Goal: Task Accomplishment & Management: Use online tool/utility

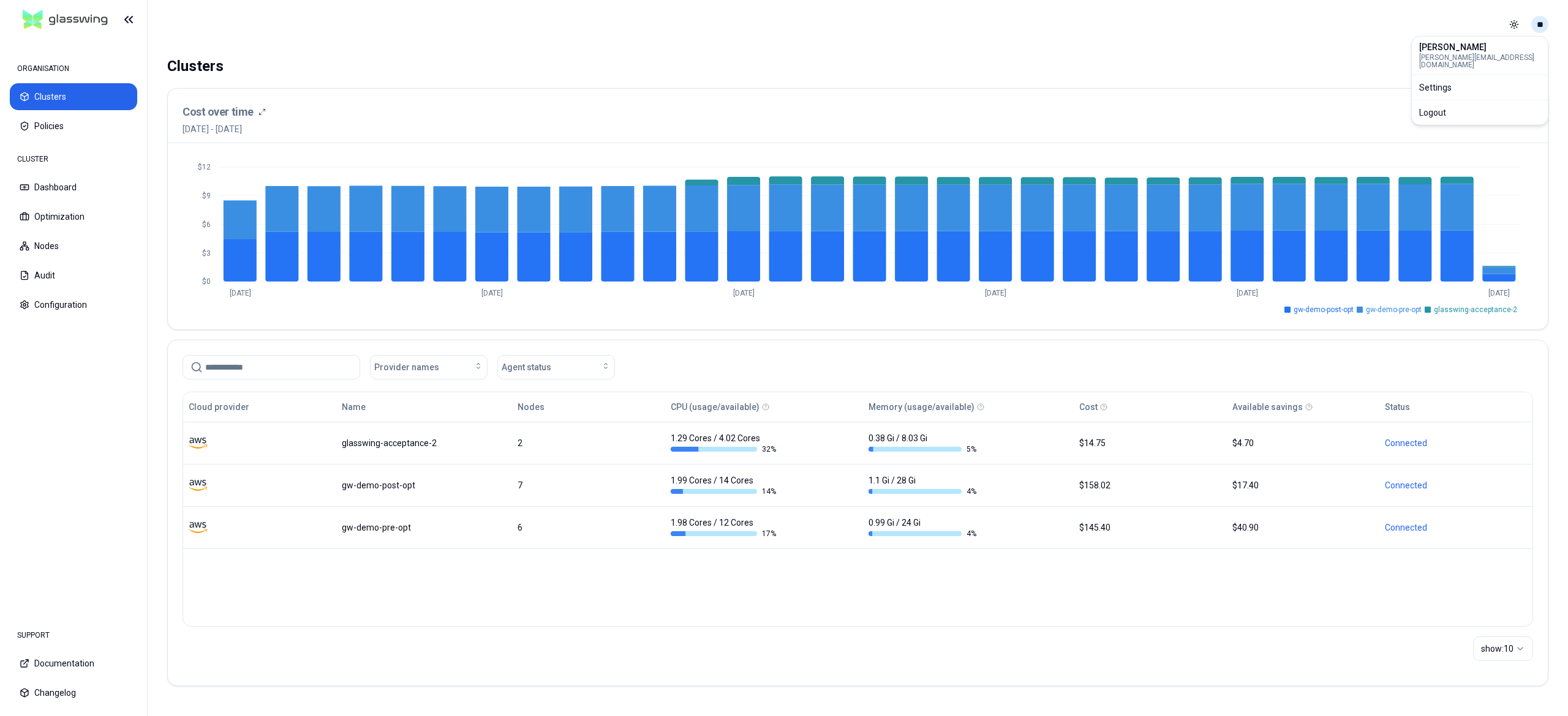
click at [1540, 23] on html "ORGANISATION Clusters Policies CLUSTER Dashboard Optimization Nodes Audit Confi…" at bounding box center [784, 358] width 1568 height 716
click at [1427, 103] on div "Logout" at bounding box center [1480, 112] width 131 height 19
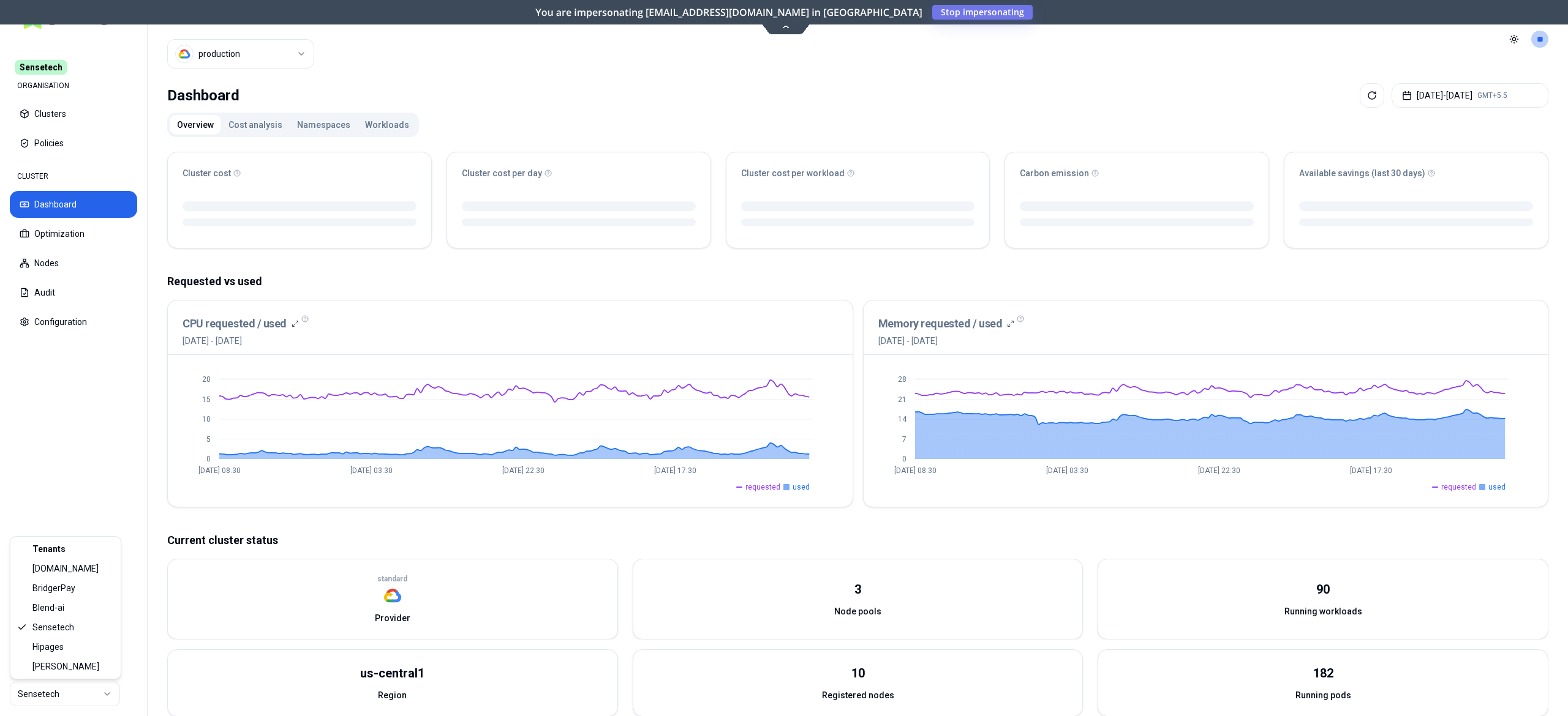
click at [72, 694] on html "Sensetech ORGANISATION Clusters Policies CLUSTER Dashboard Optimization Nodes A…" at bounding box center [784, 358] width 1568 height 716
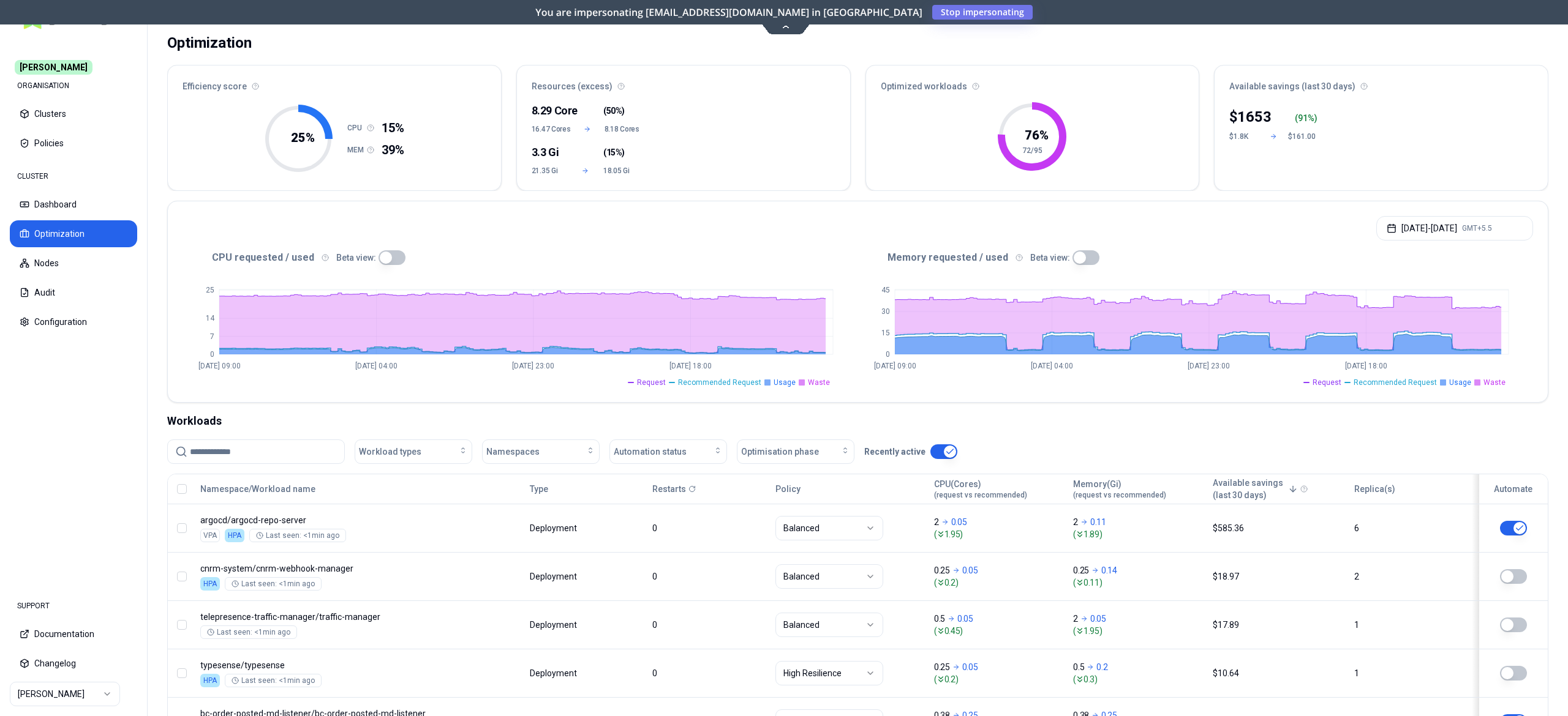
scroll to position [57, 0]
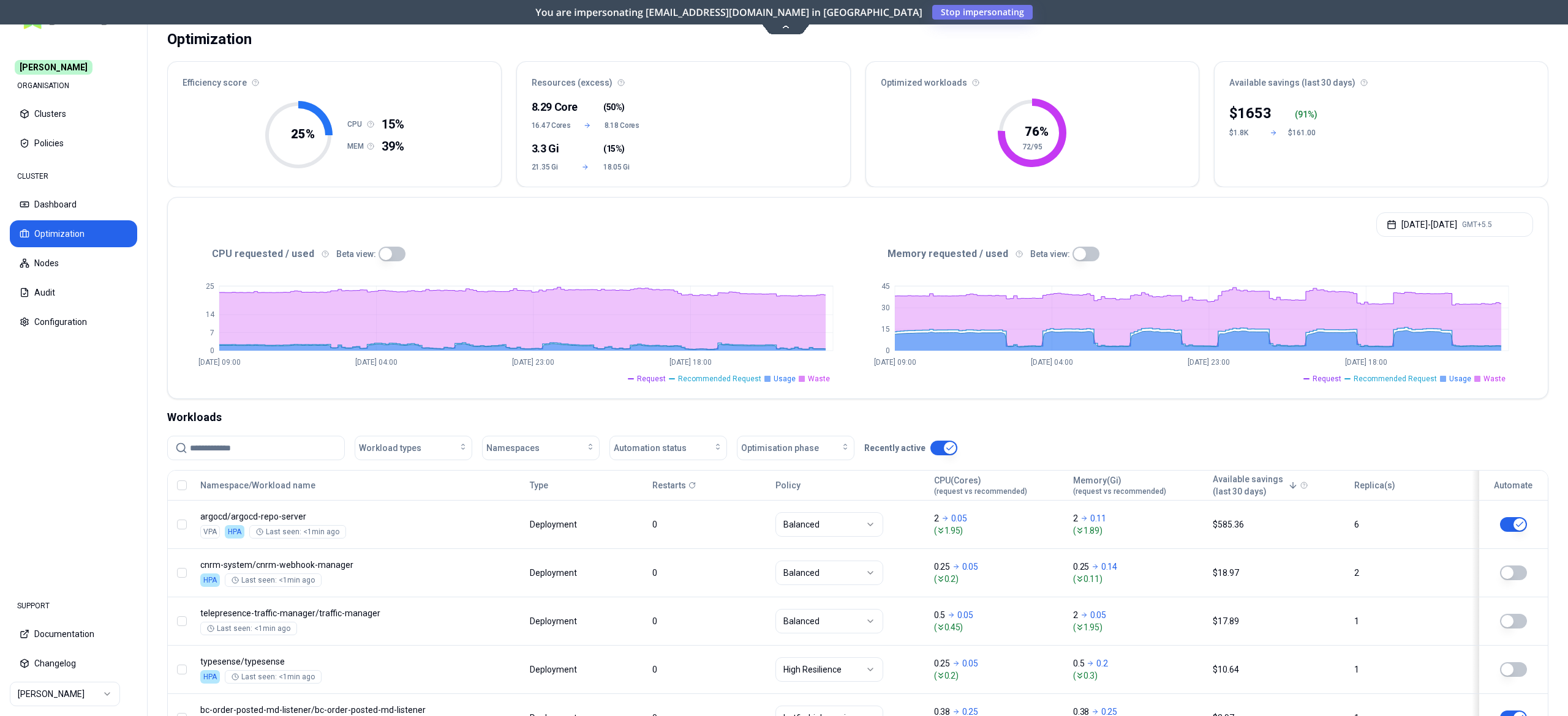
click at [393, 253] on button "button" at bounding box center [392, 254] width 27 height 15
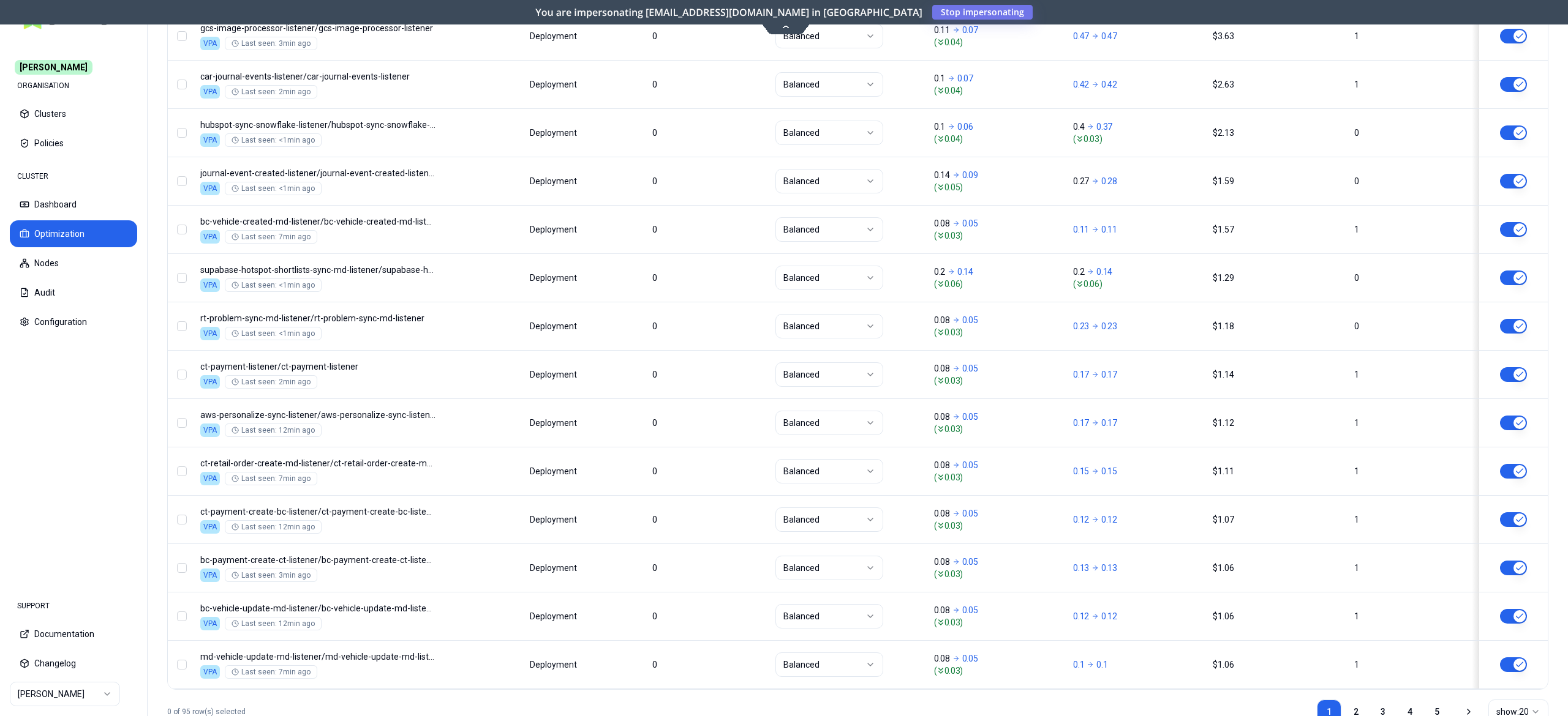
scroll to position [837, 0]
click at [62, 282] on button "Audit" at bounding box center [73, 292] width 127 height 27
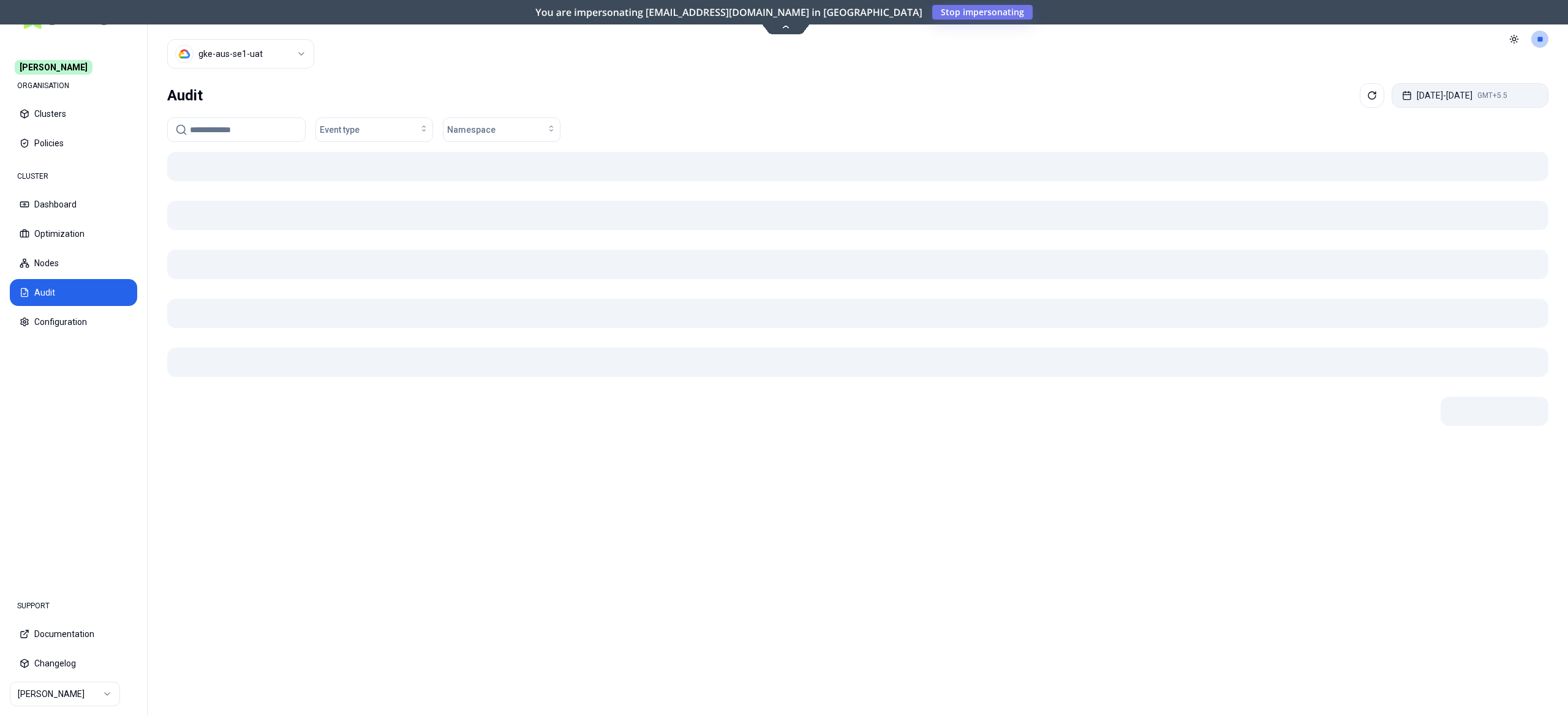
click at [1462, 105] on button "[DATE] - [DATE] GMT+5.5" at bounding box center [1470, 95] width 157 height 24
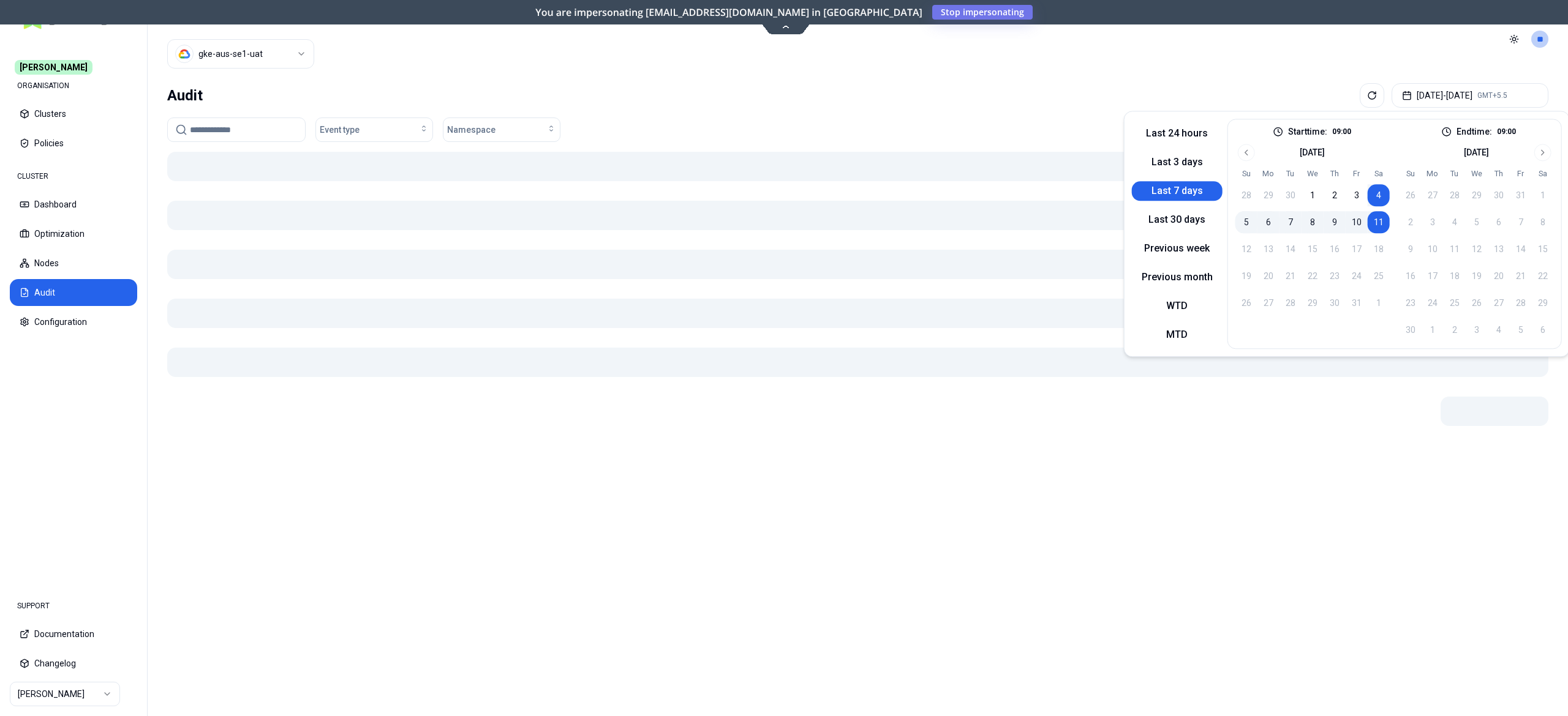
click at [1370, 227] on button "11" at bounding box center [1379, 222] width 22 height 22
click at [1062, 87] on div "Audit [DATE] - [DATE] GMT+5.5" at bounding box center [858, 95] width 1382 height 24
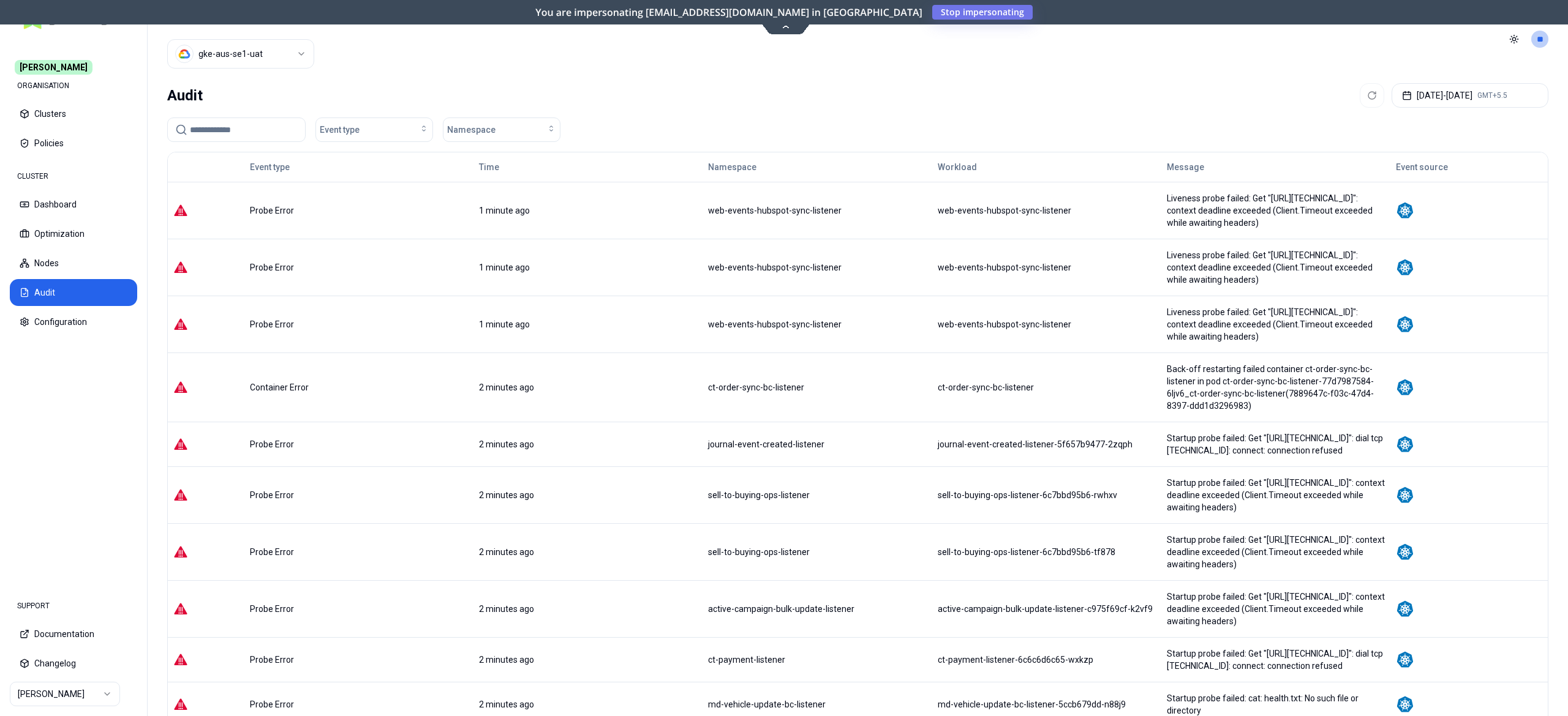
scroll to position [15, 0]
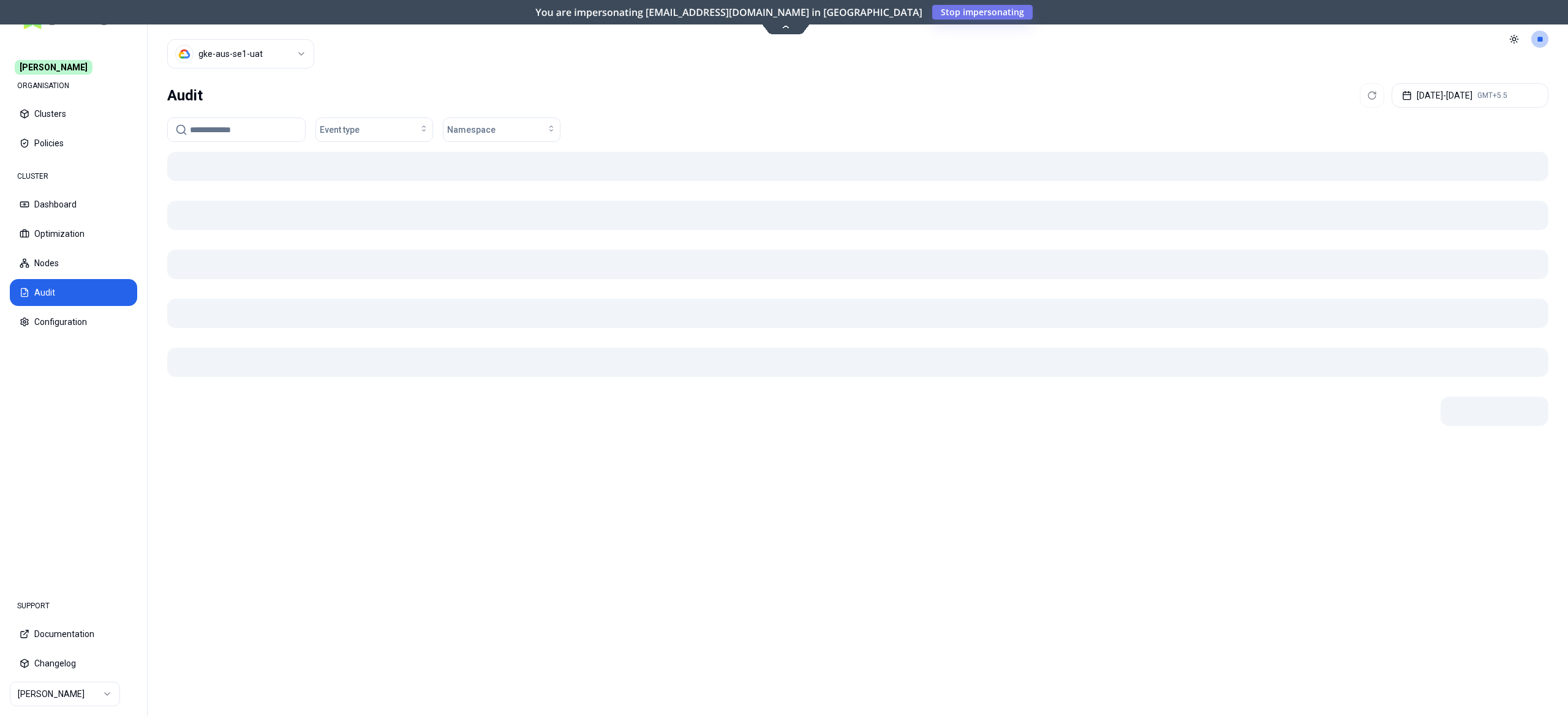
scroll to position [0, 0]
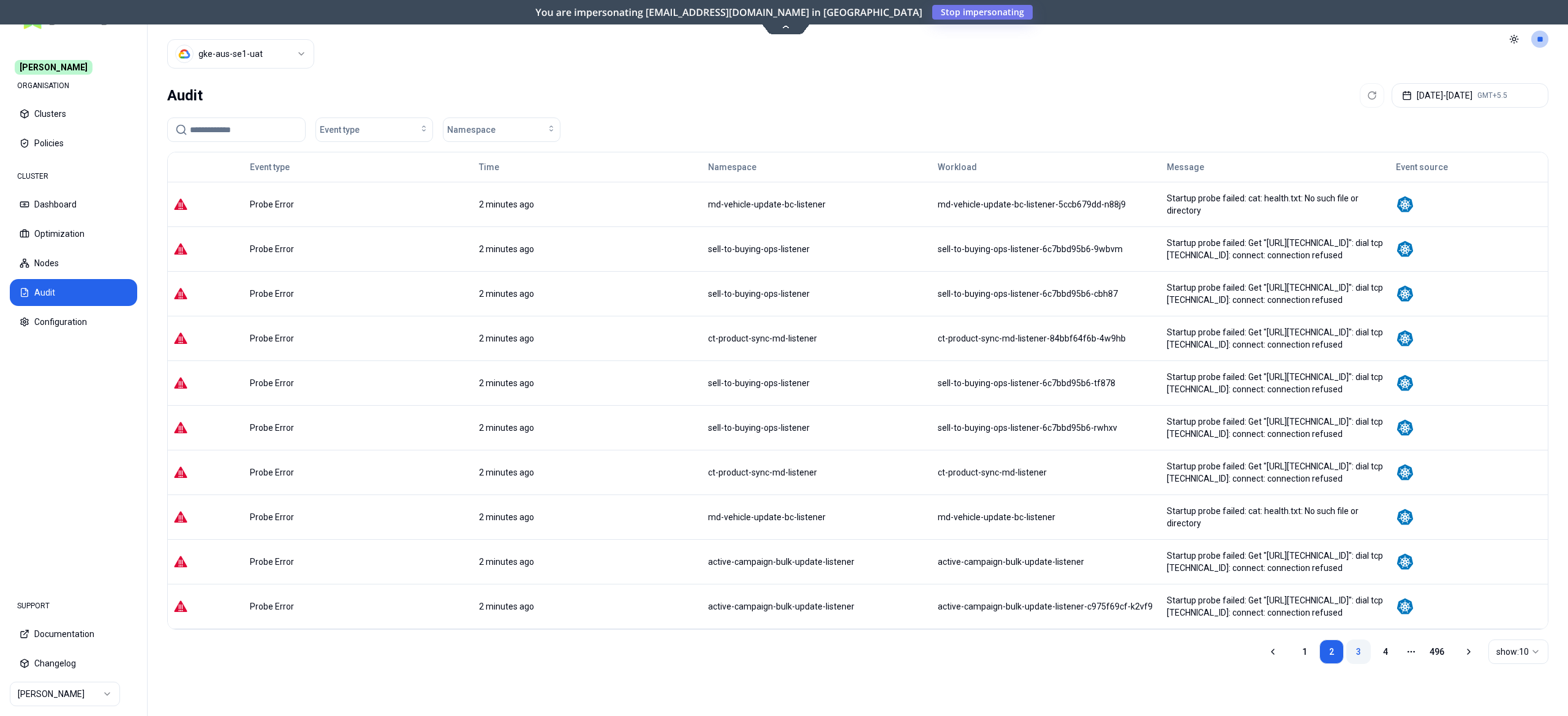
click at [1352, 640] on link "3" at bounding box center [1358, 652] width 24 height 24
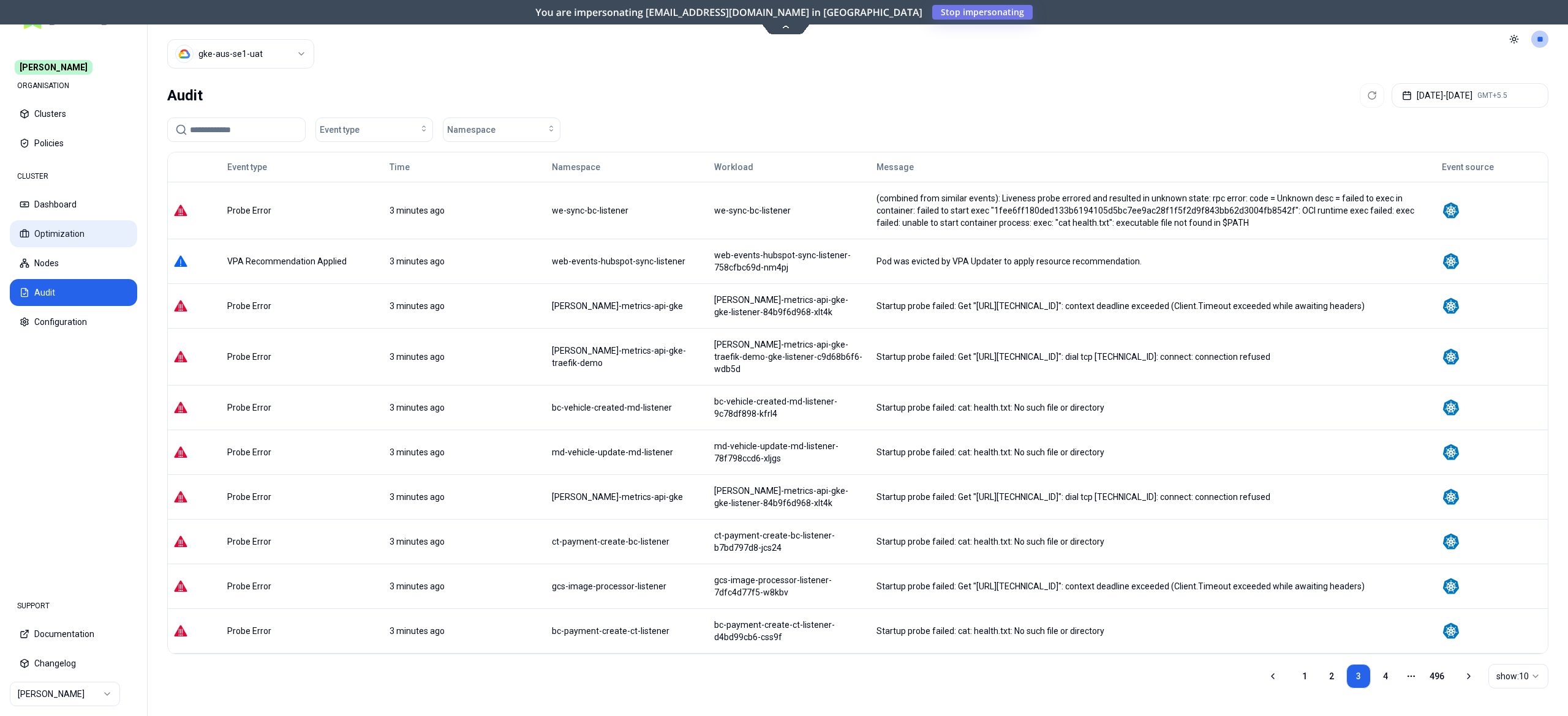
click at [69, 235] on button "Optimization" at bounding box center [73, 233] width 127 height 27
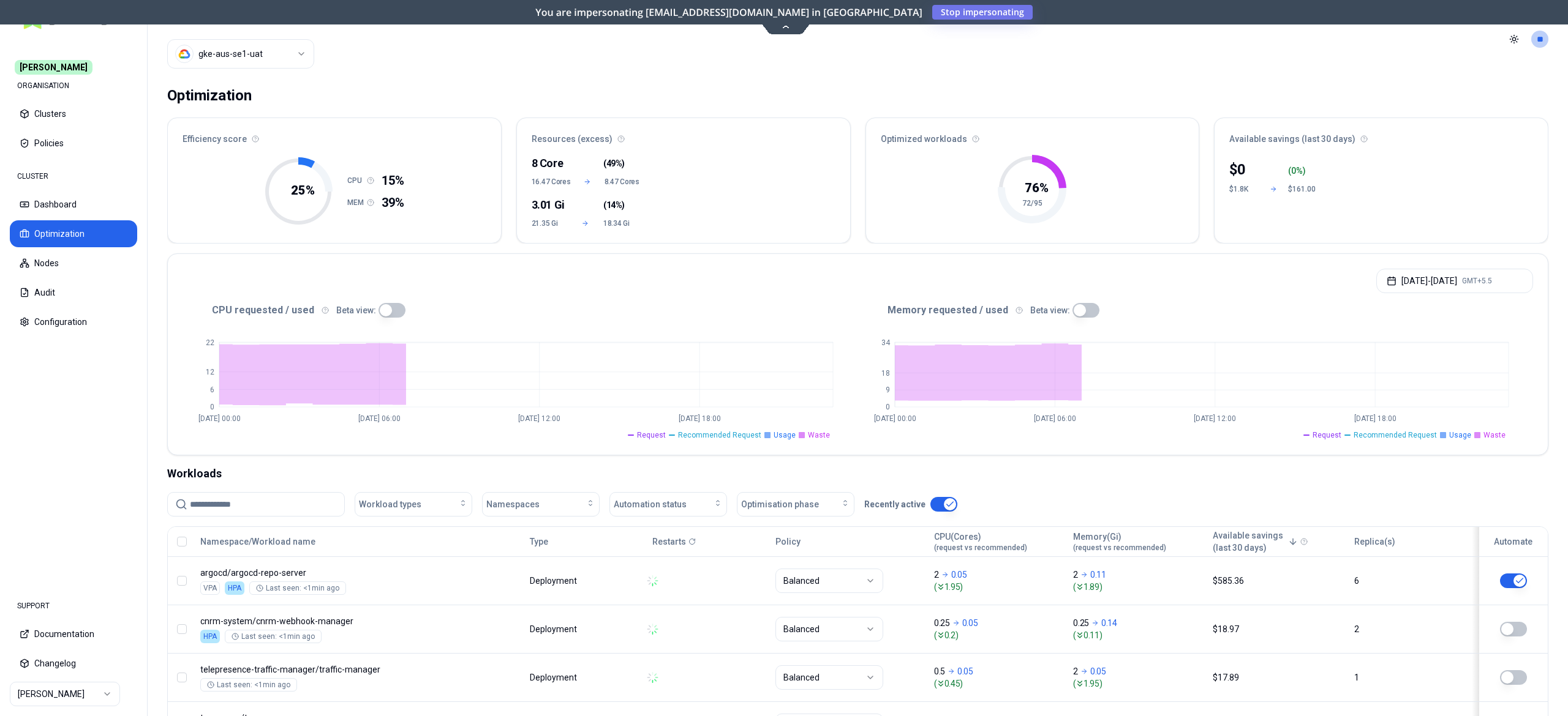
scroll to position [245, 0]
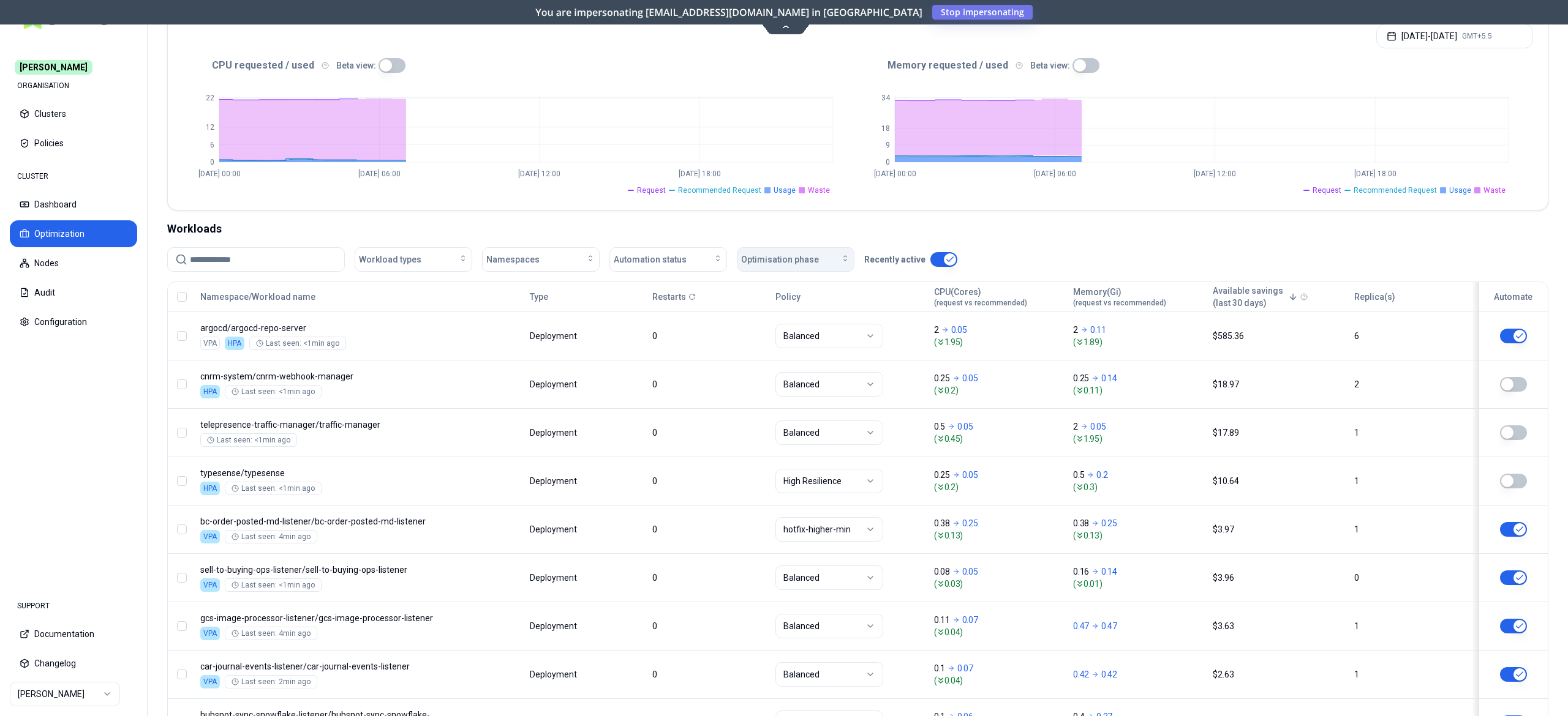
click at [772, 263] on span "Optimisation phase" at bounding box center [780, 259] width 78 height 12
click at [666, 257] on span "Automation status" at bounding box center [650, 259] width 73 height 12
click at [646, 289] on div "on" at bounding box center [672, 289] width 117 height 19
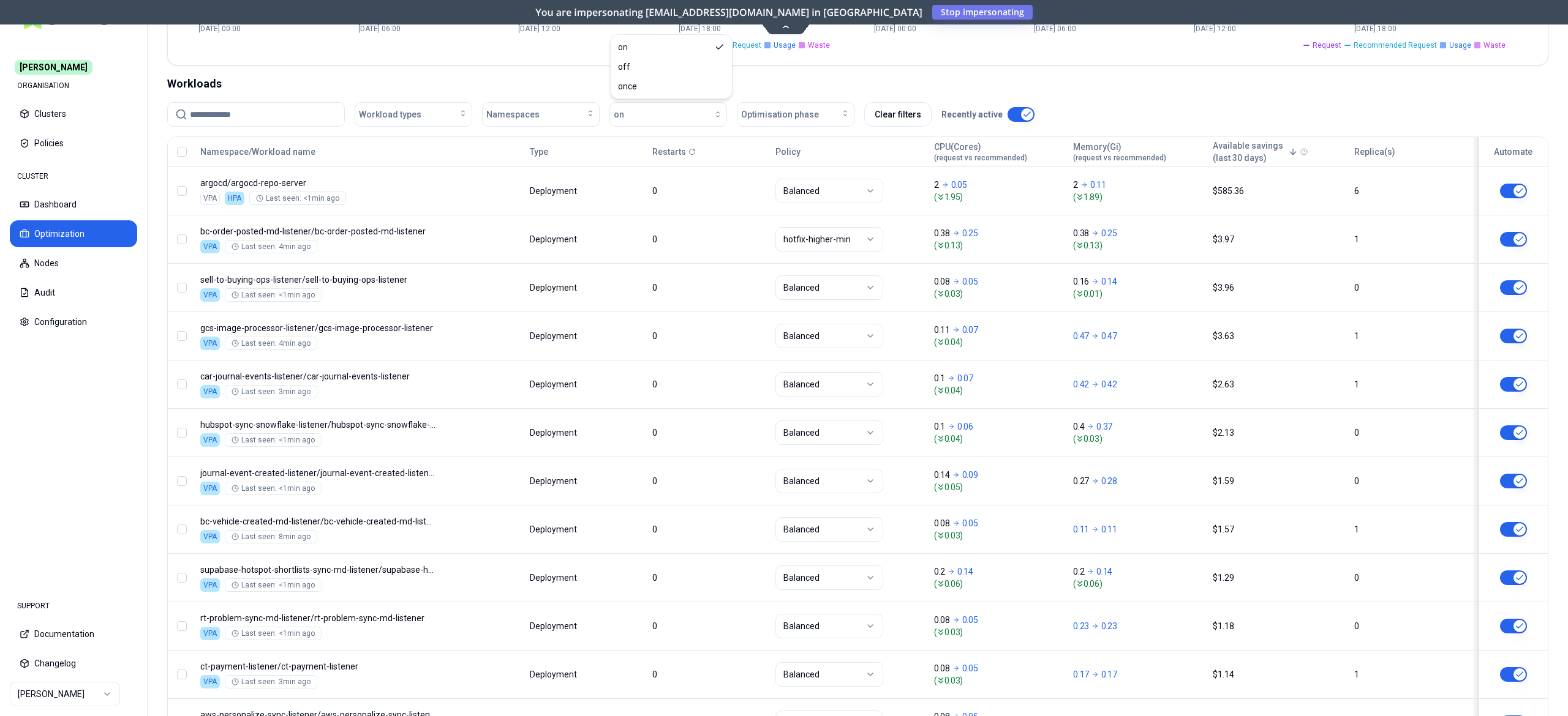
scroll to position [489, 0]
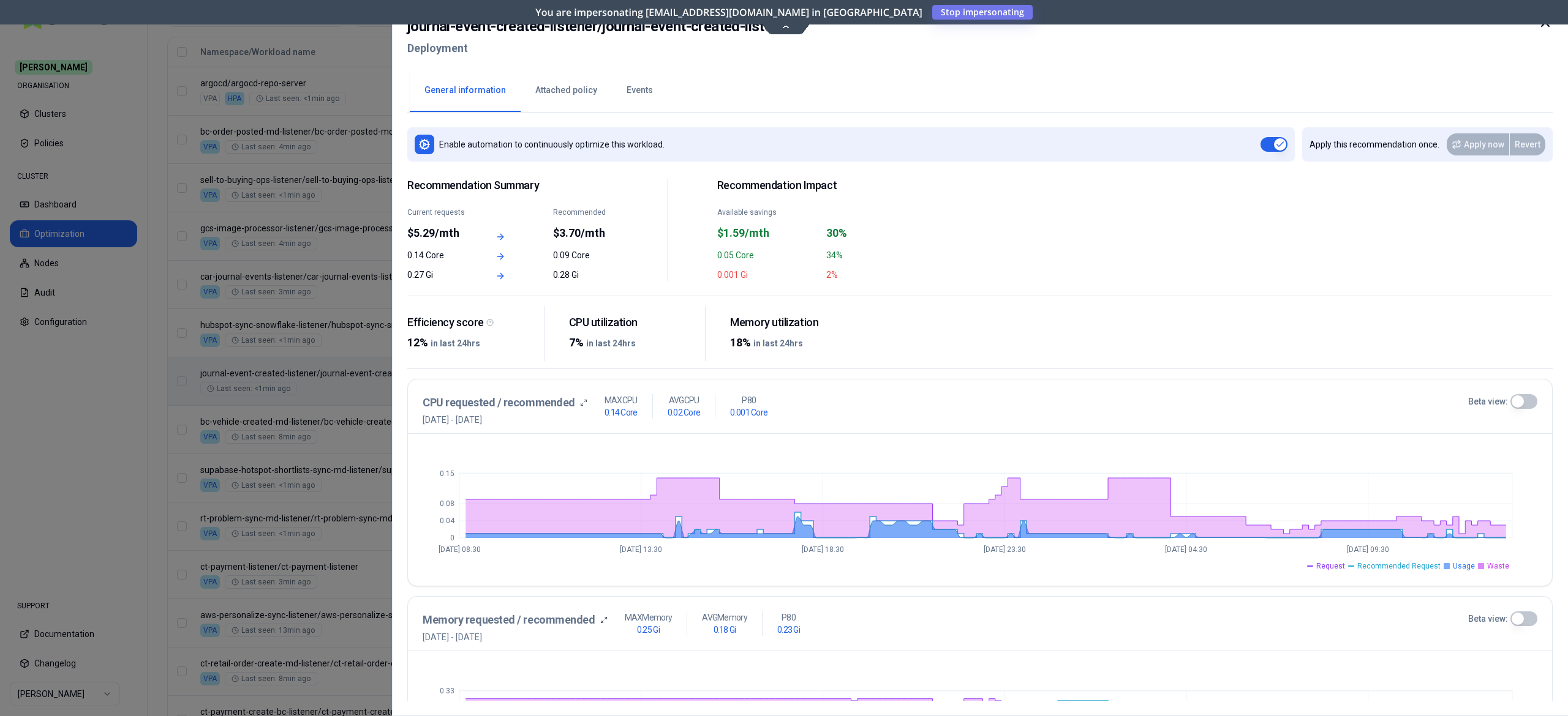
click at [332, 467] on div at bounding box center [784, 358] width 1568 height 716
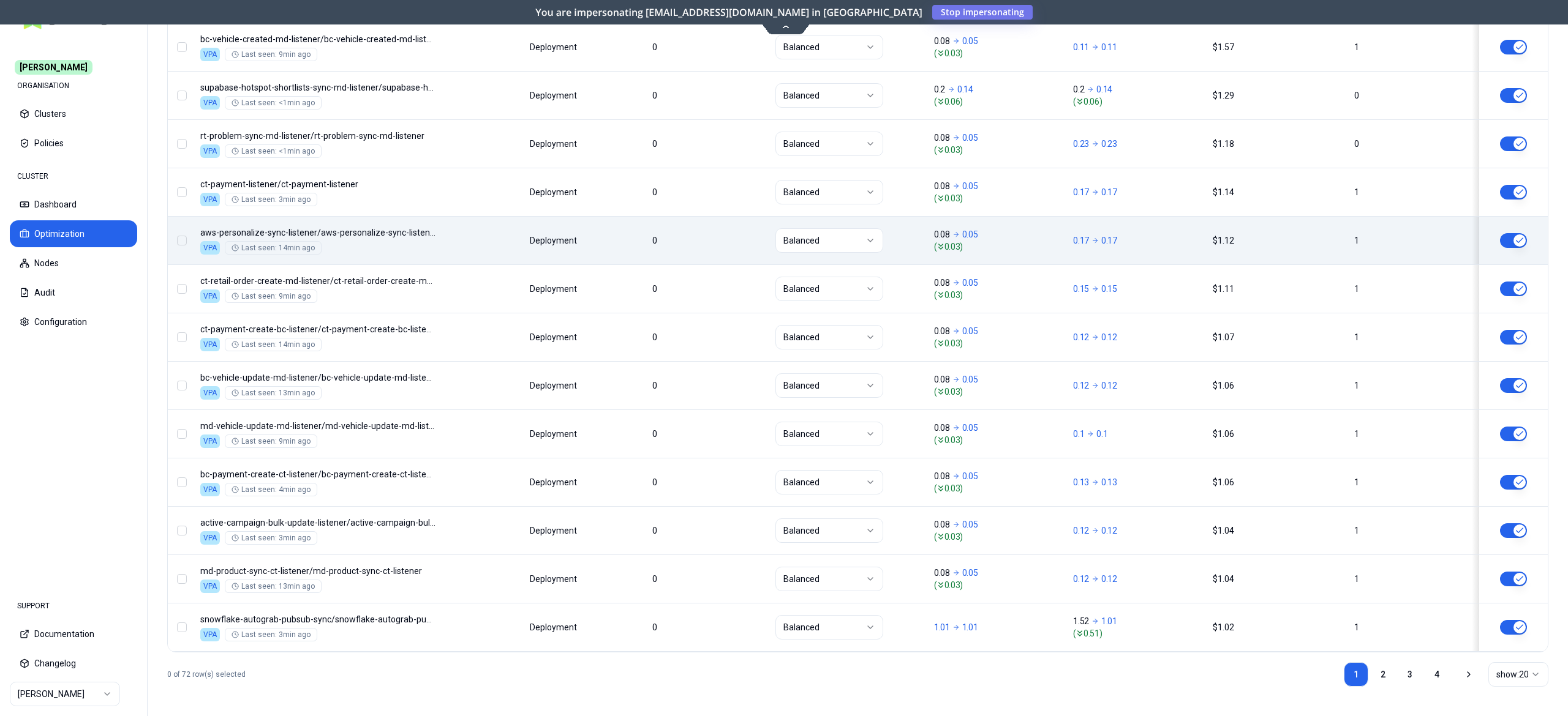
scroll to position [887, 0]
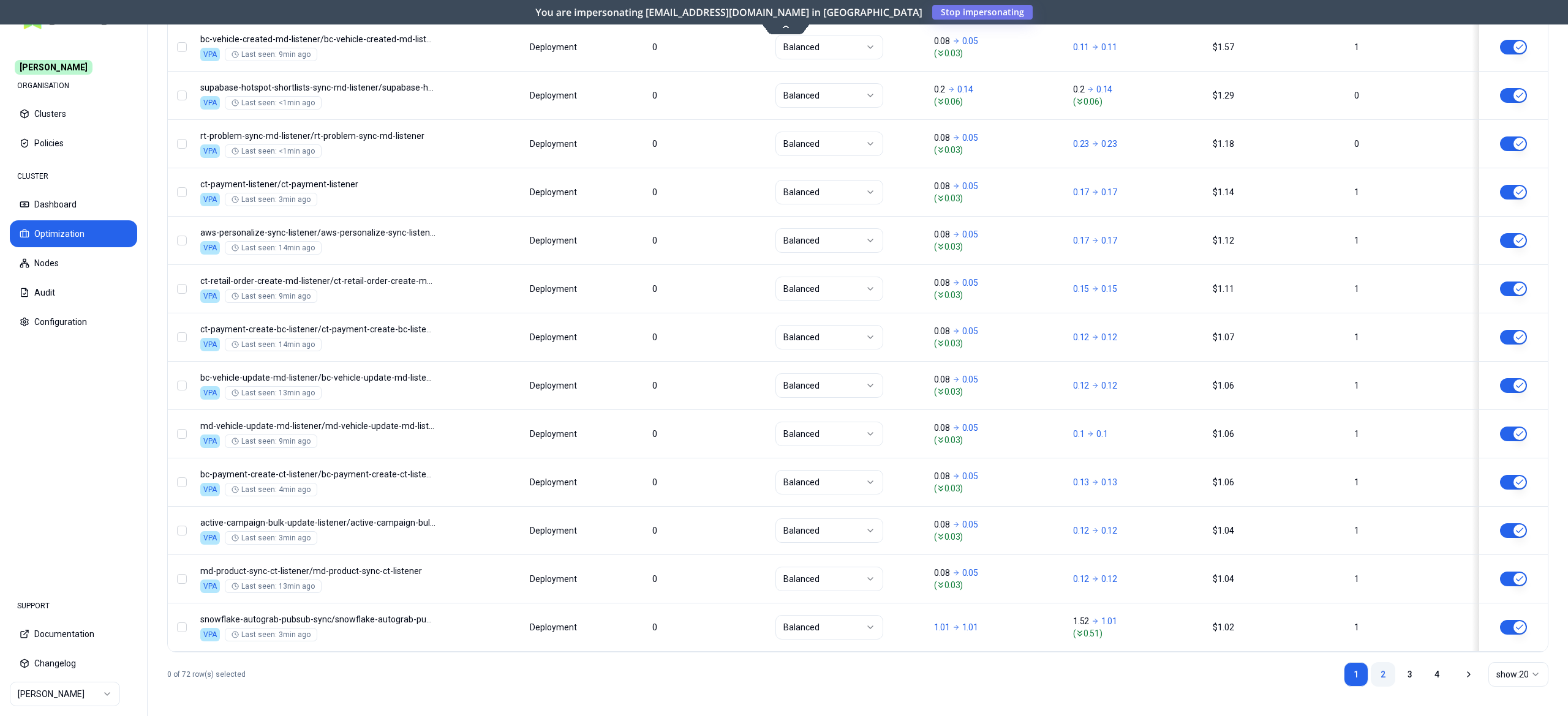
click at [1383, 678] on link "2" at bounding box center [1383, 675] width 24 height 24
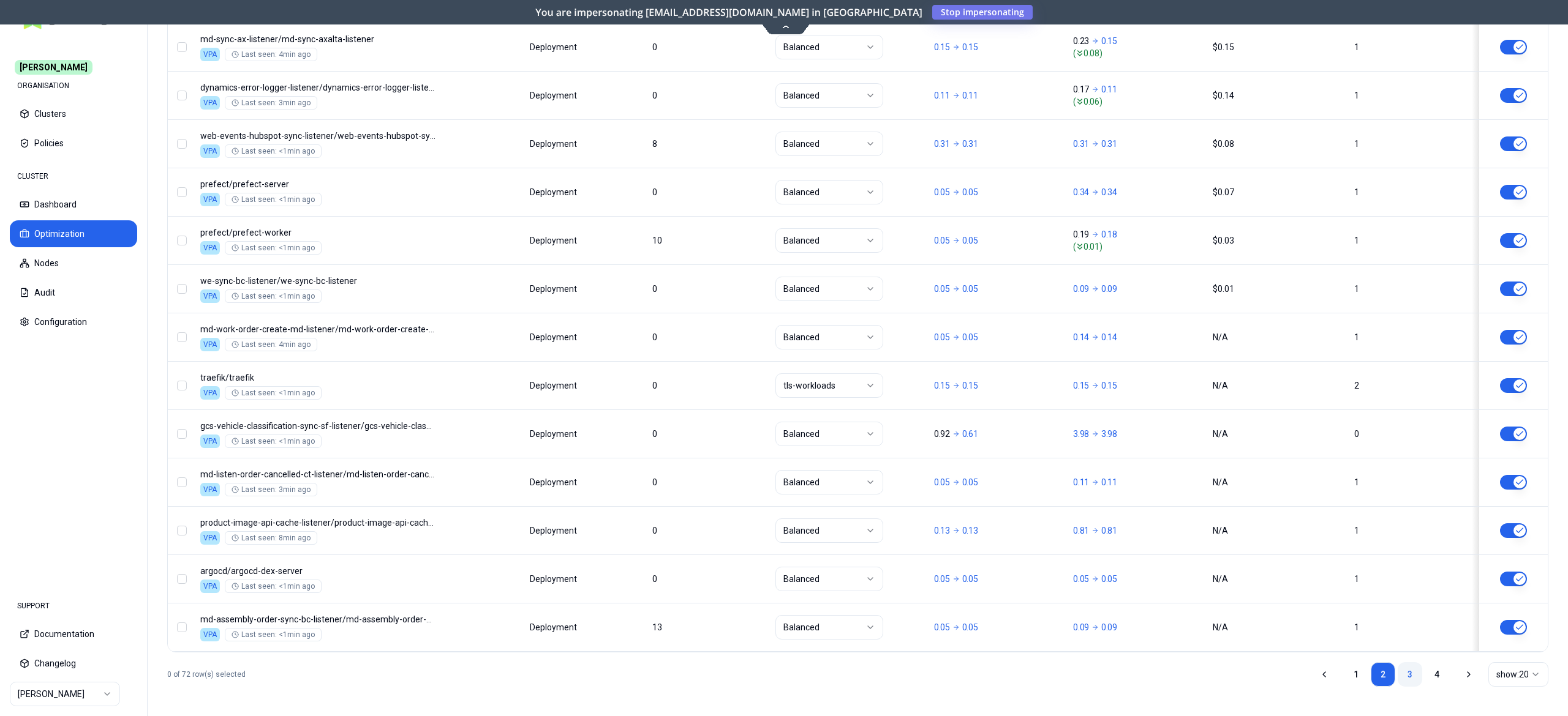
click at [1414, 666] on link "3" at bounding box center [1410, 675] width 24 height 24
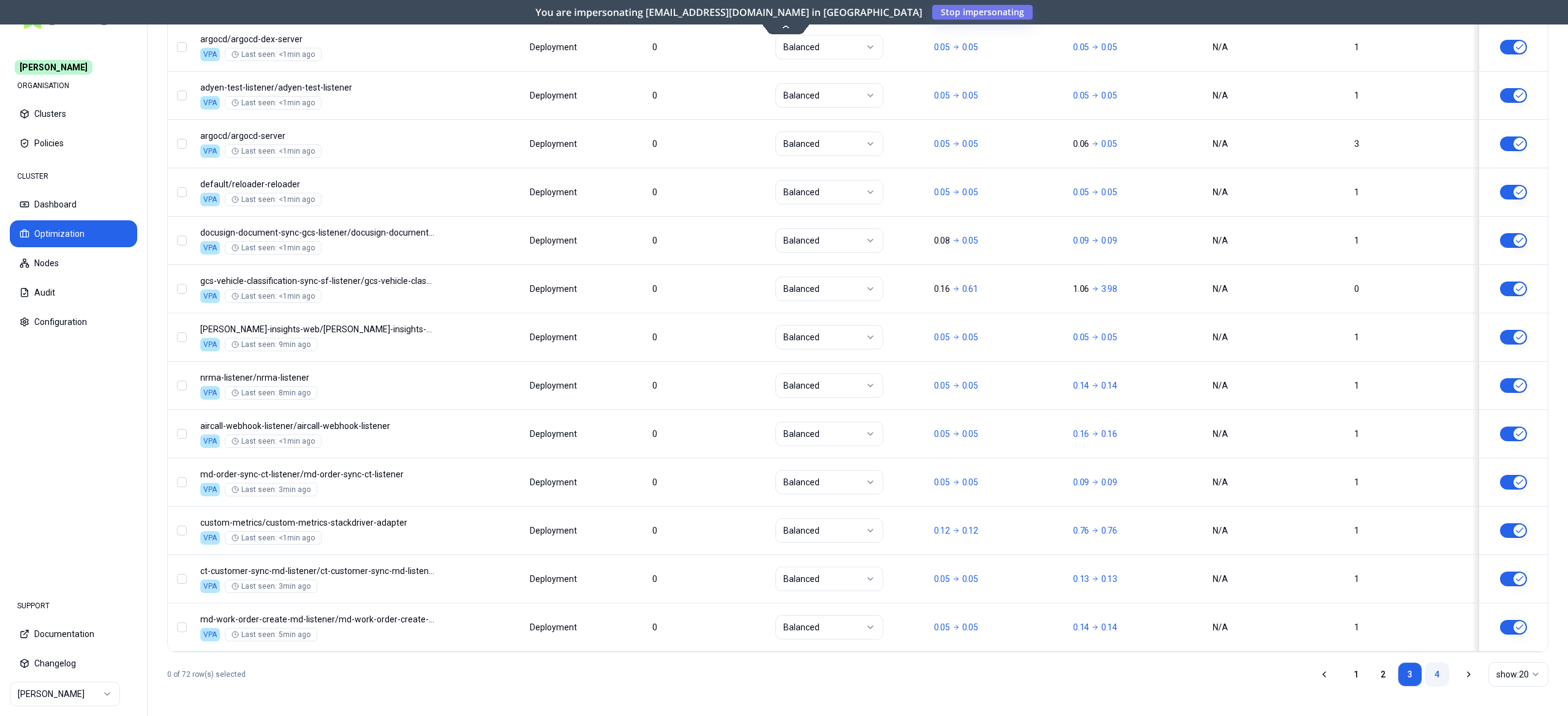
click at [1436, 666] on link "4" at bounding box center [1437, 675] width 24 height 24
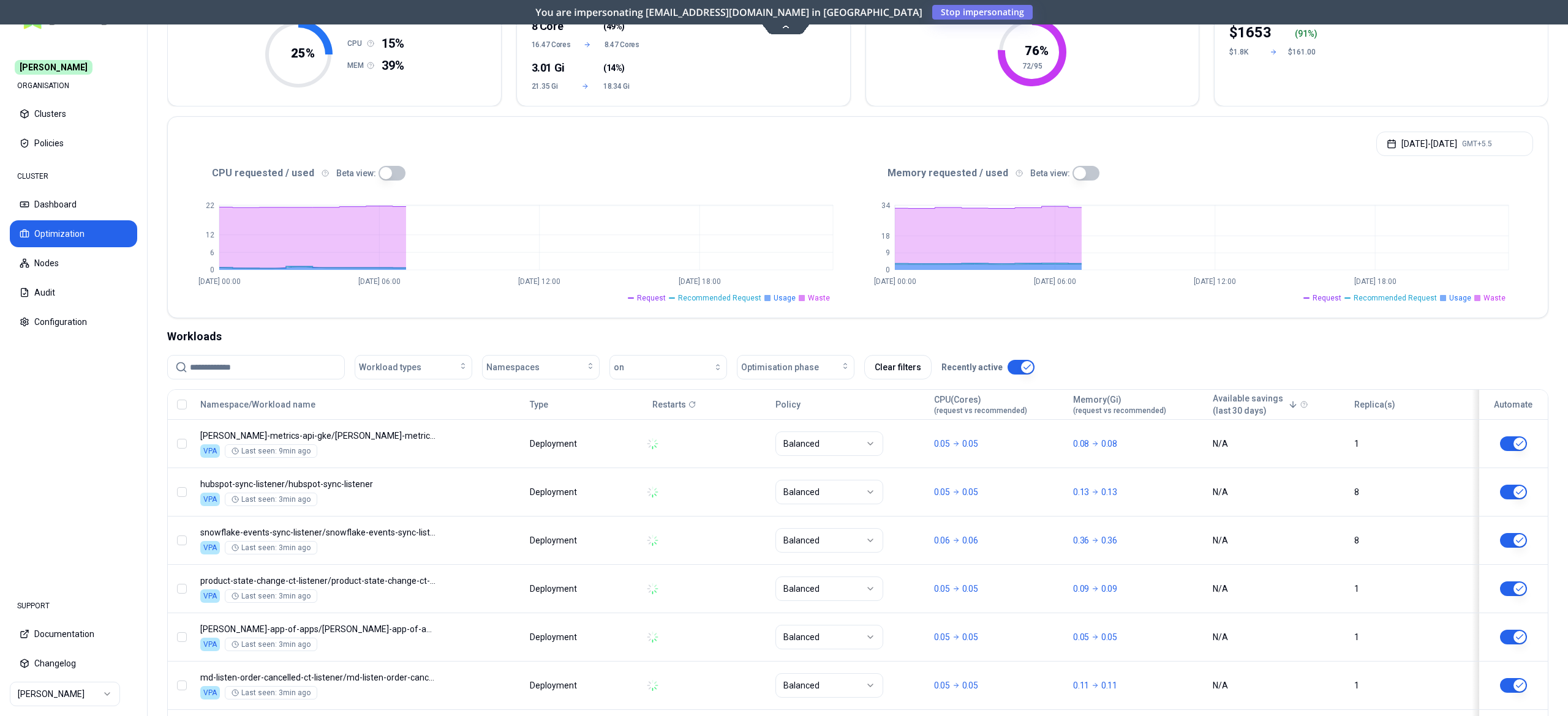
scroll to position [495, 0]
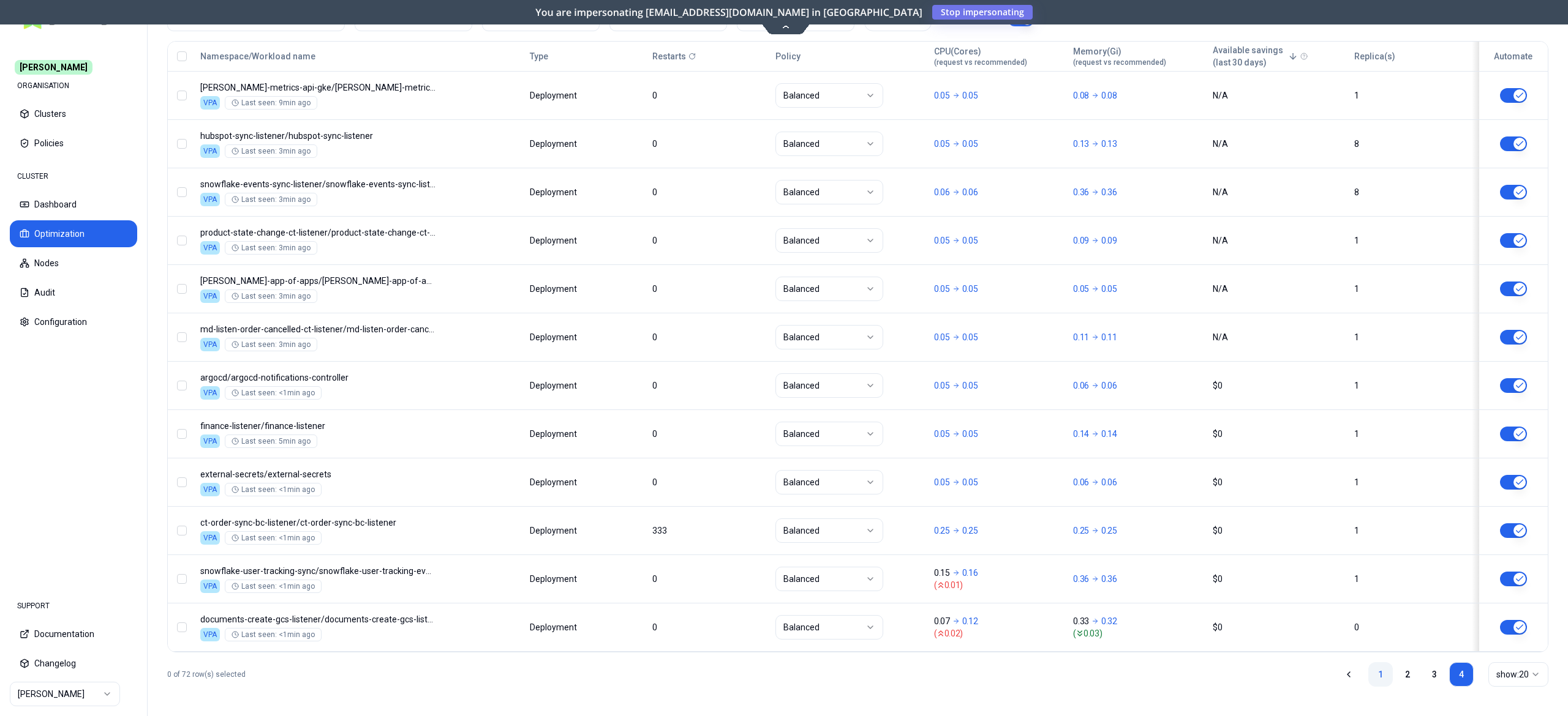
click at [1380, 680] on link "1" at bounding box center [1381, 675] width 24 height 24
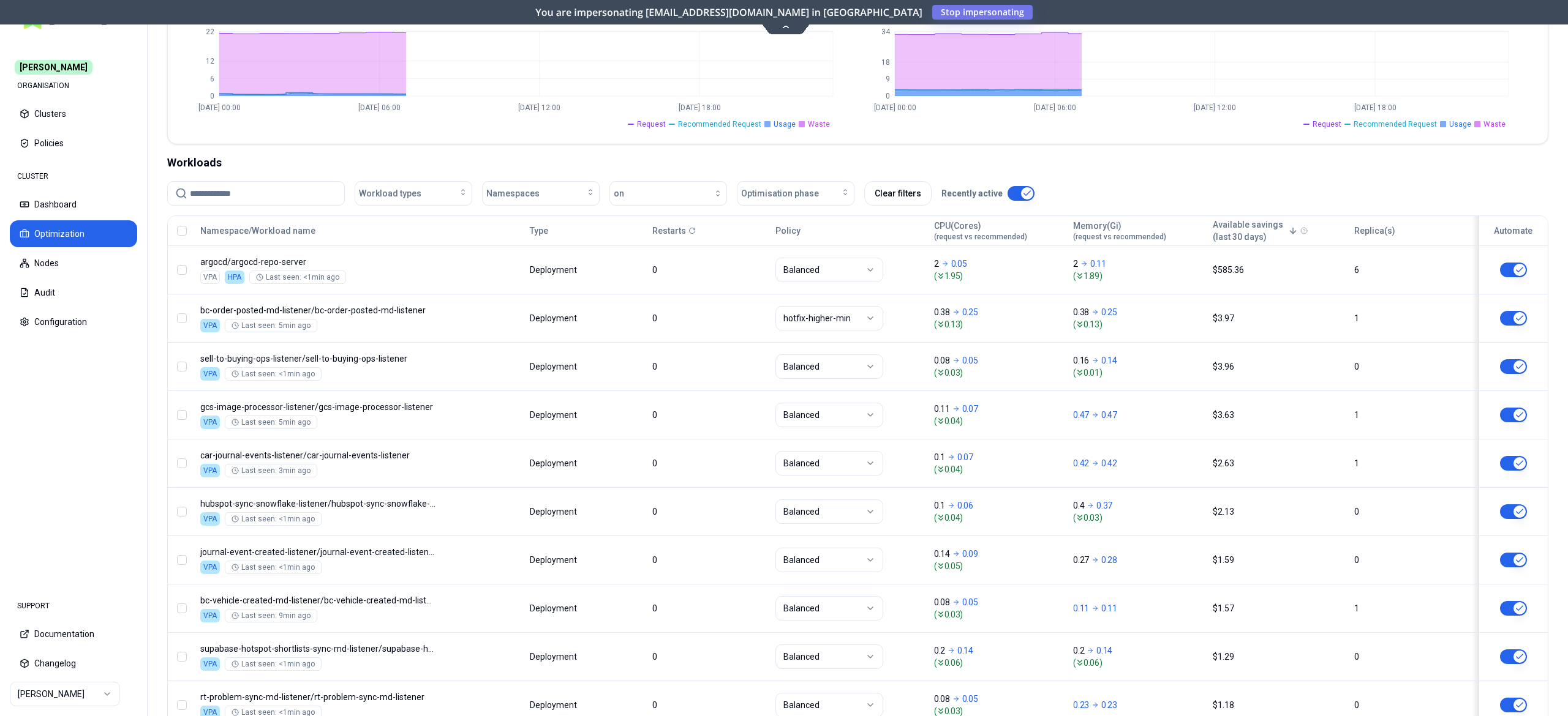
scroll to position [274, 0]
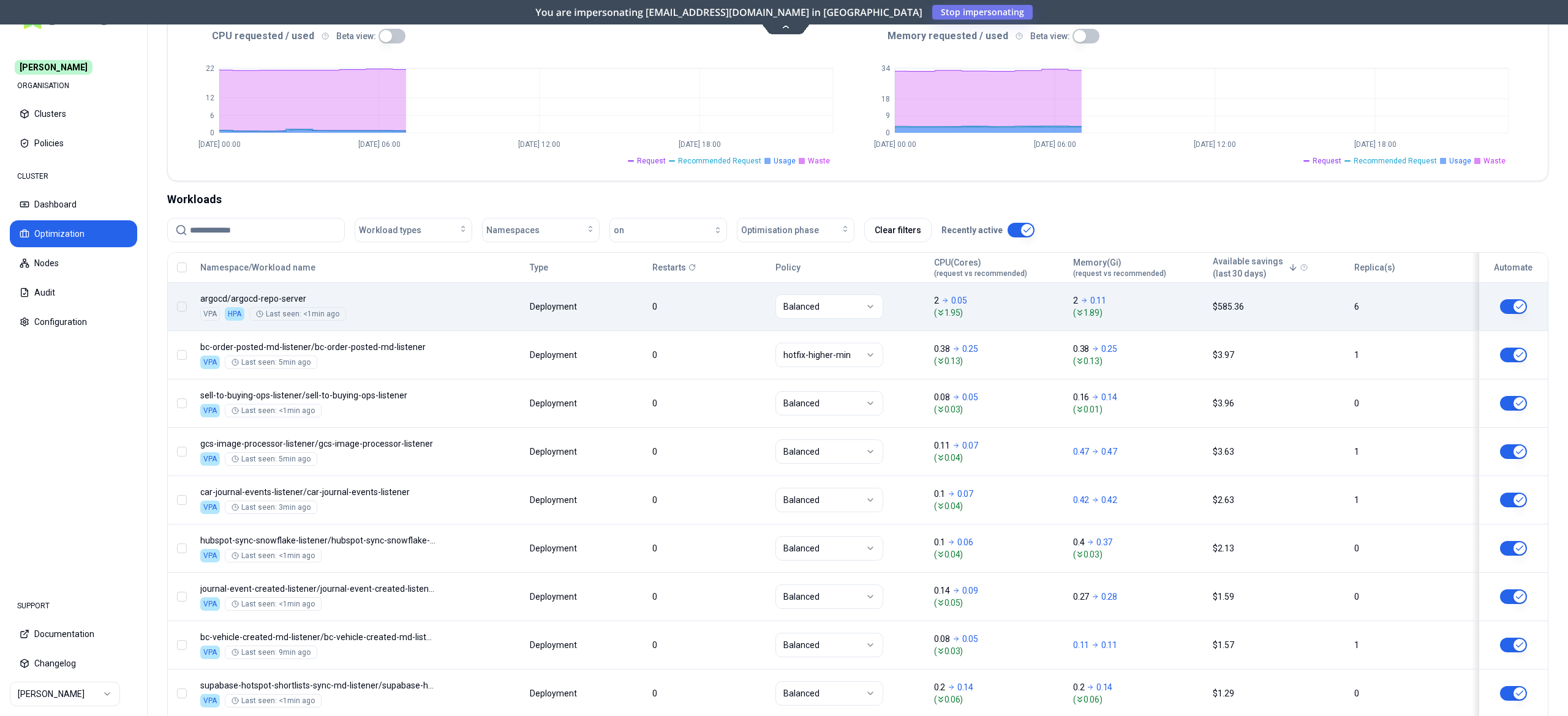
click at [440, 311] on body "[PERSON_NAME] ORGANISATION Clusters Policies CLUSTER Dashboard Optimization Nod…" at bounding box center [784, 358] width 1568 height 716
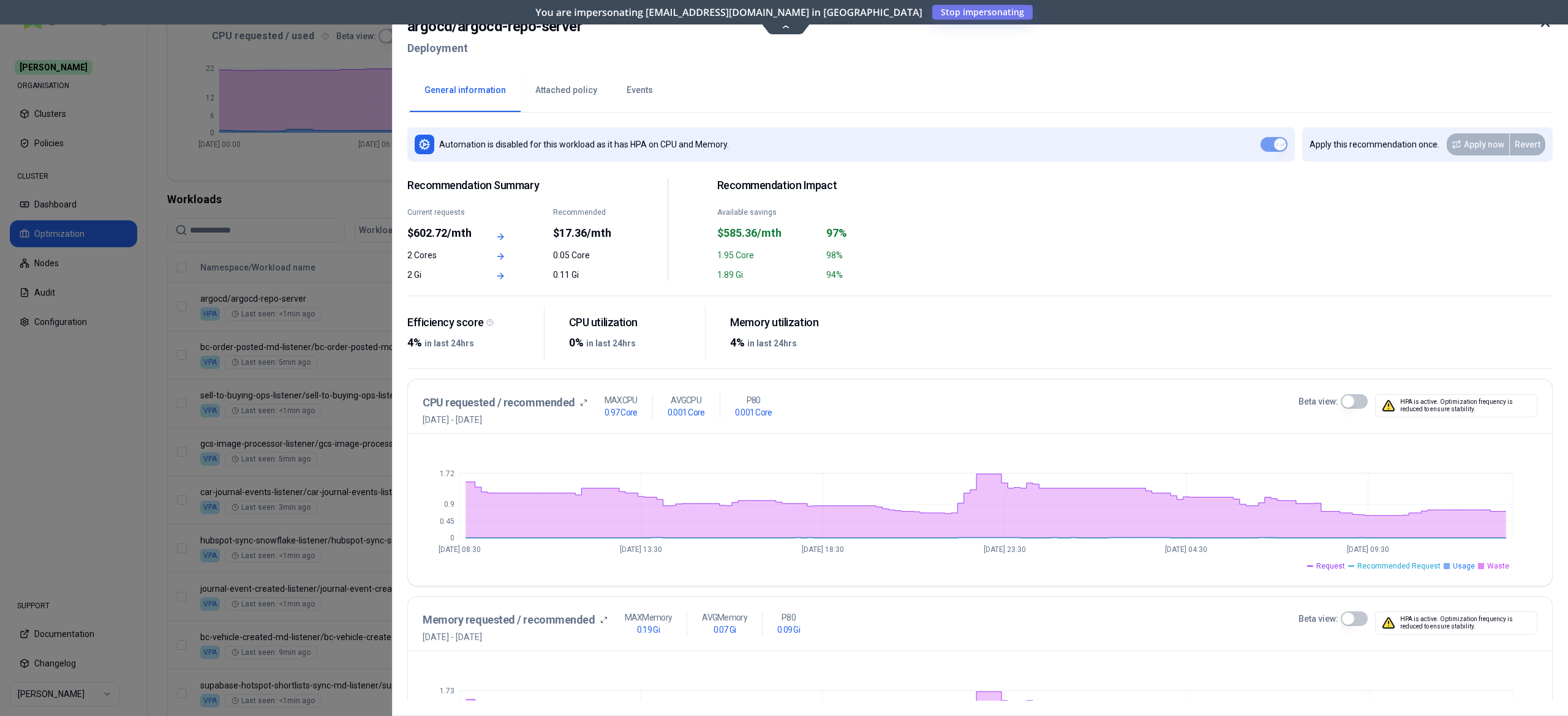
click at [1542, 24] on icon at bounding box center [1545, 23] width 15 height 15
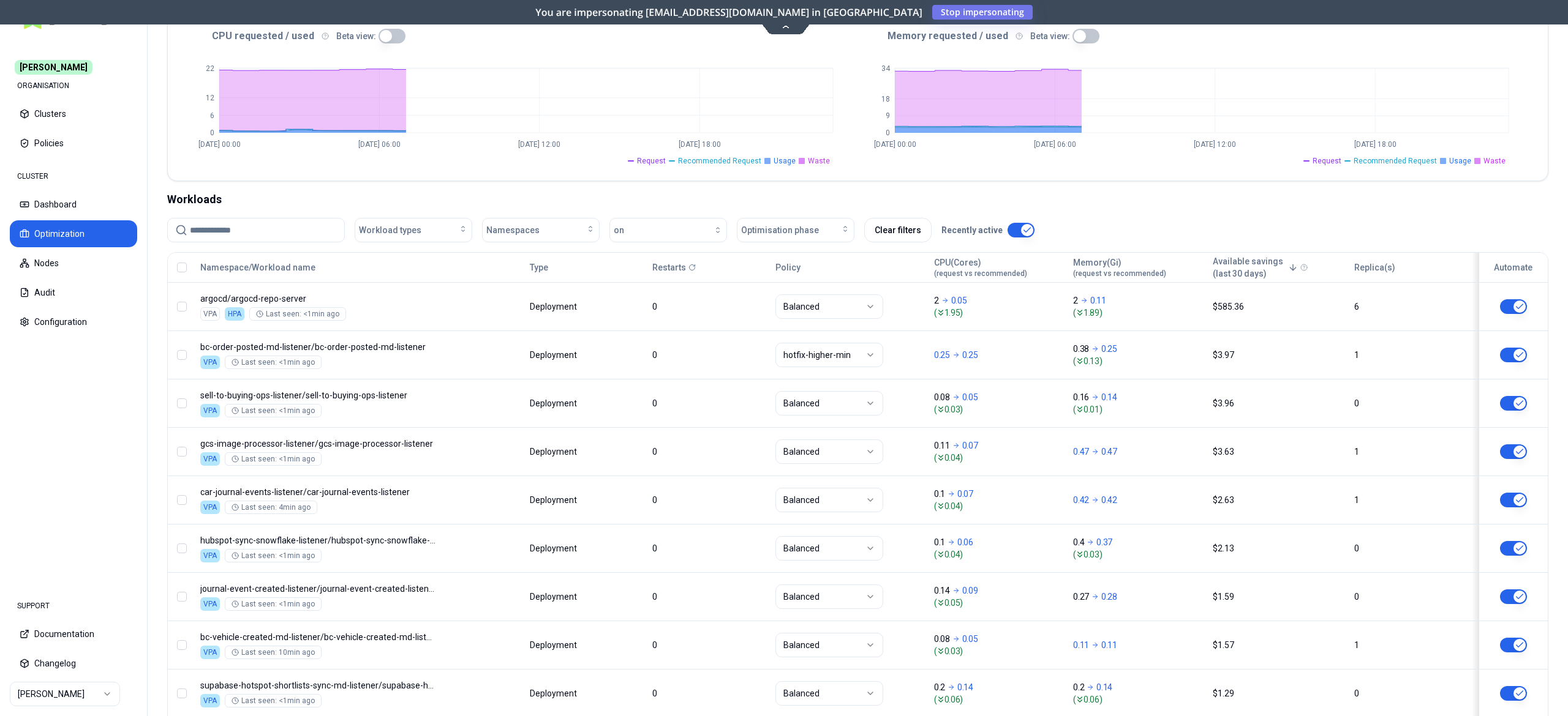
scroll to position [396, 0]
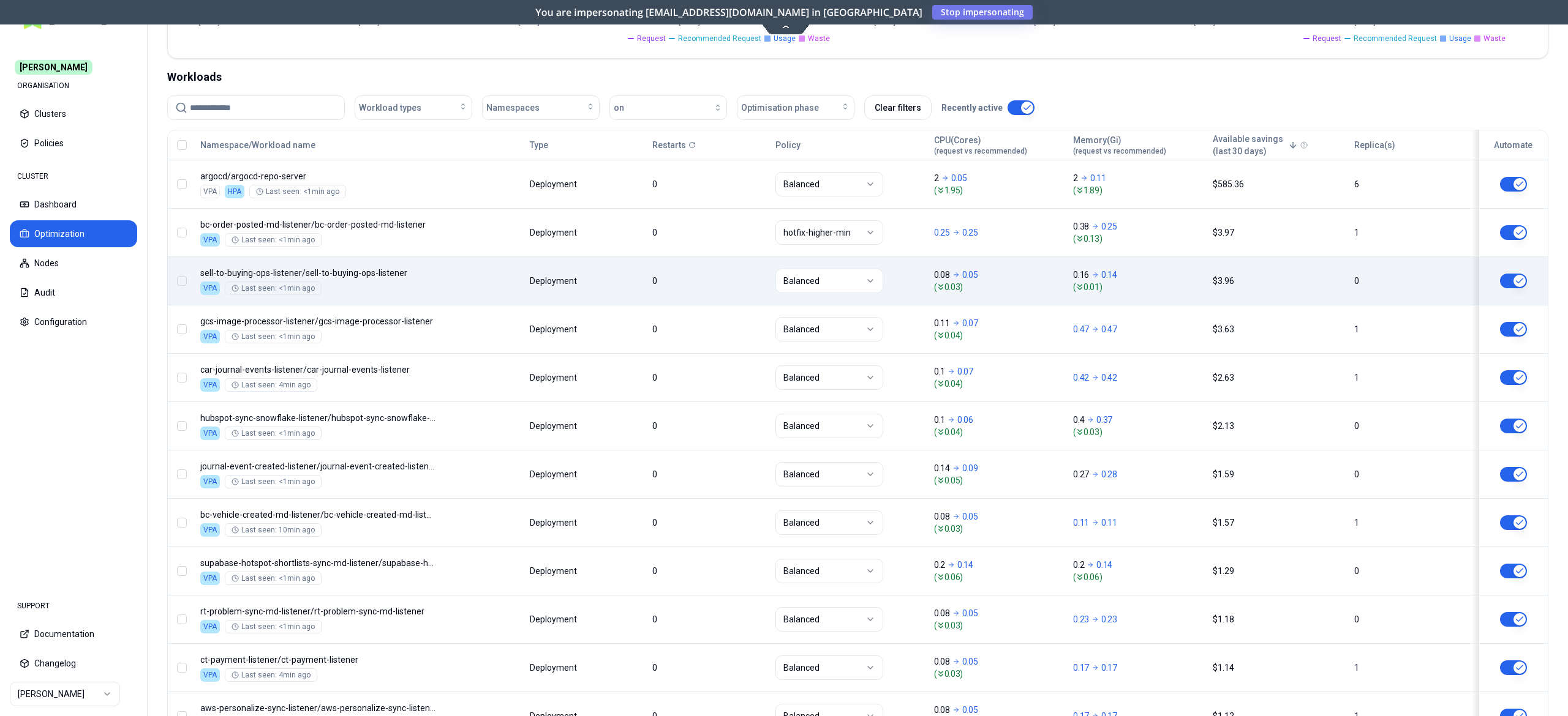
click at [603, 272] on body "[PERSON_NAME] ORGANISATION Clusters Policies CLUSTER Dashboard Optimization Nod…" at bounding box center [784, 358] width 1568 height 716
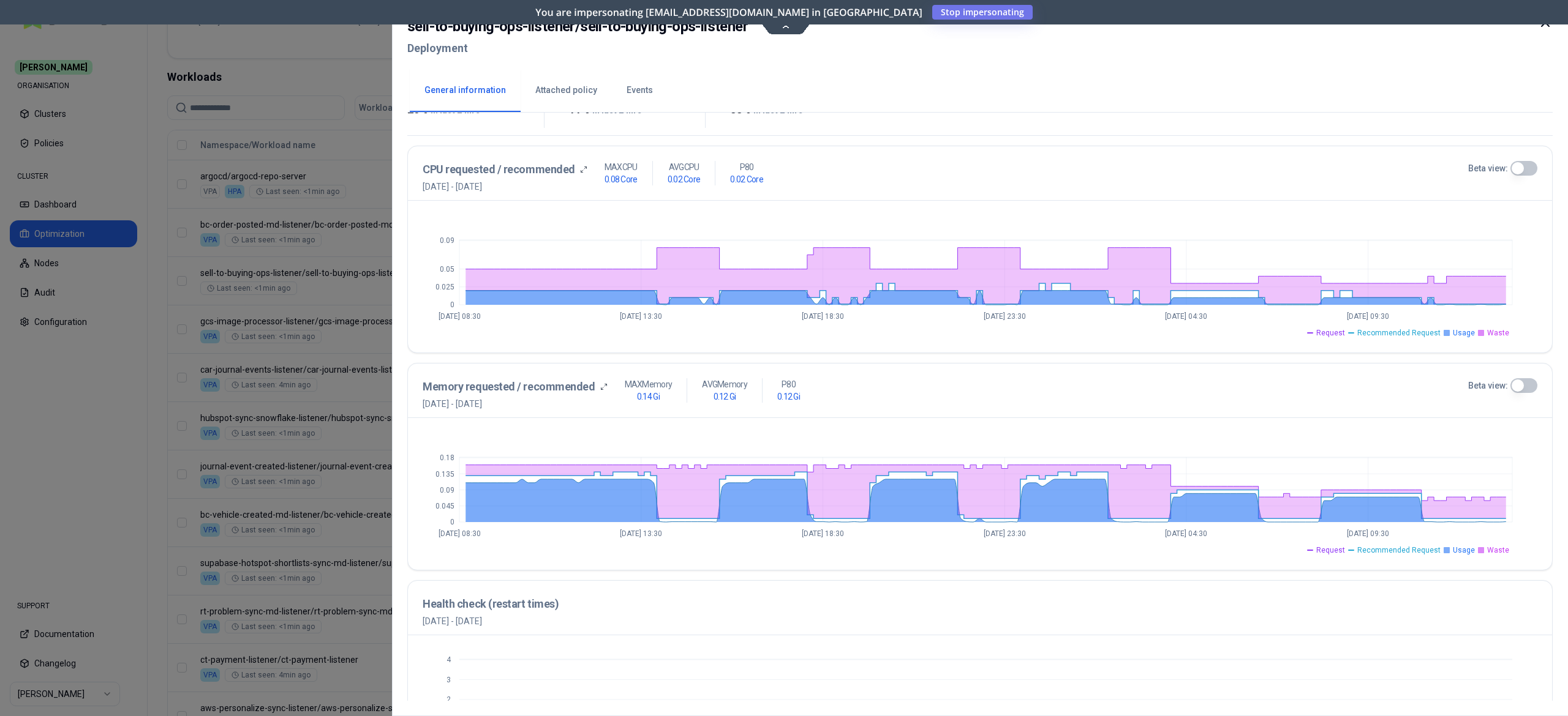
scroll to position [245, 0]
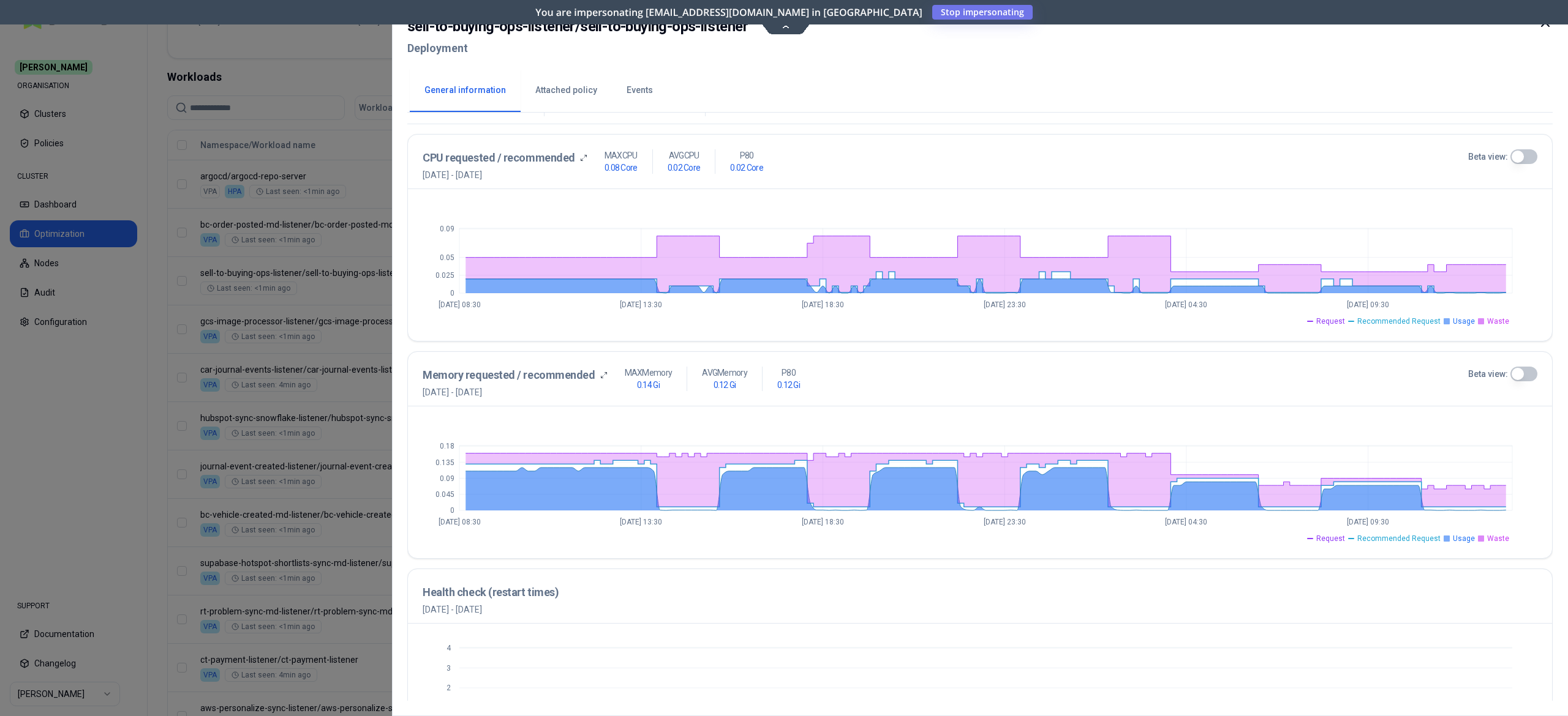
click at [646, 90] on button "Events" at bounding box center [640, 91] width 56 height 43
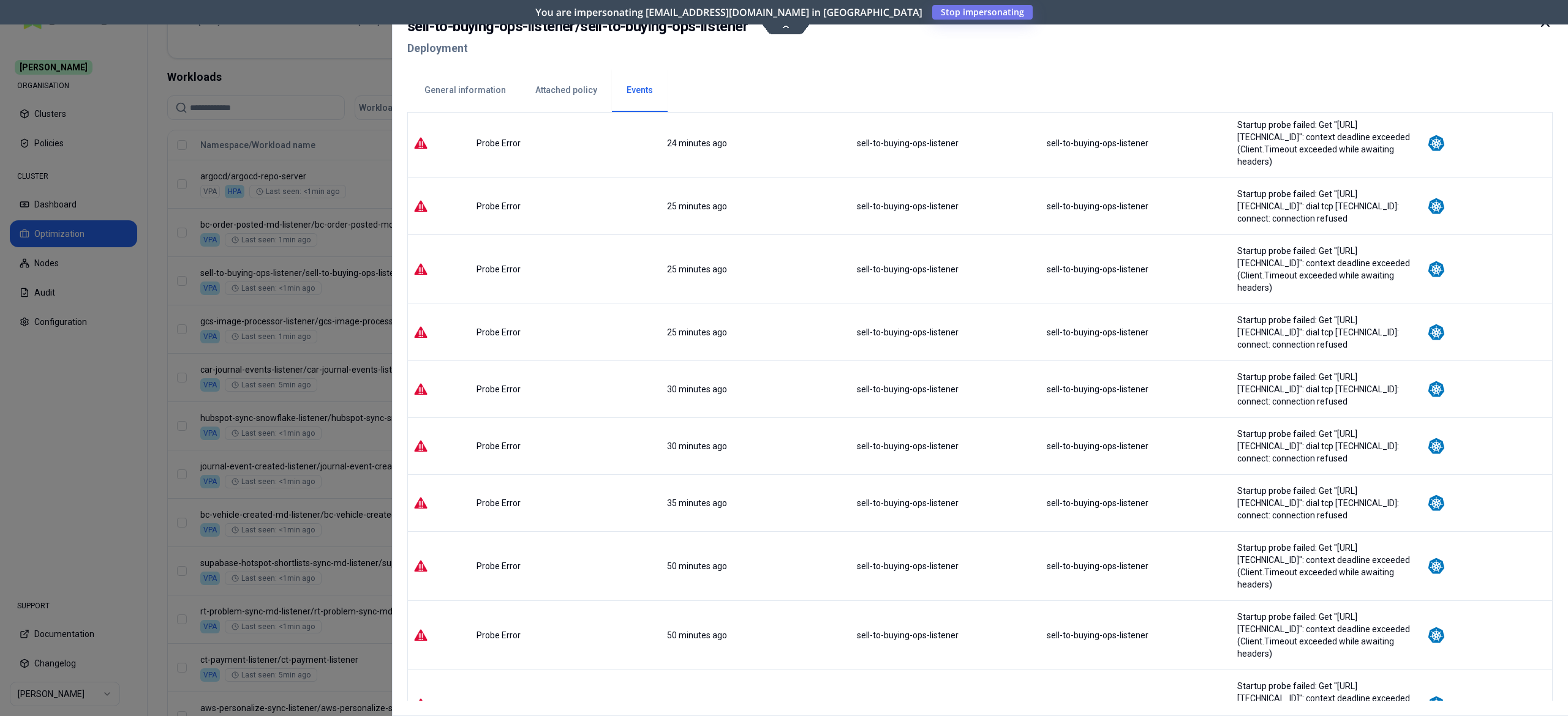
scroll to position [434, 0]
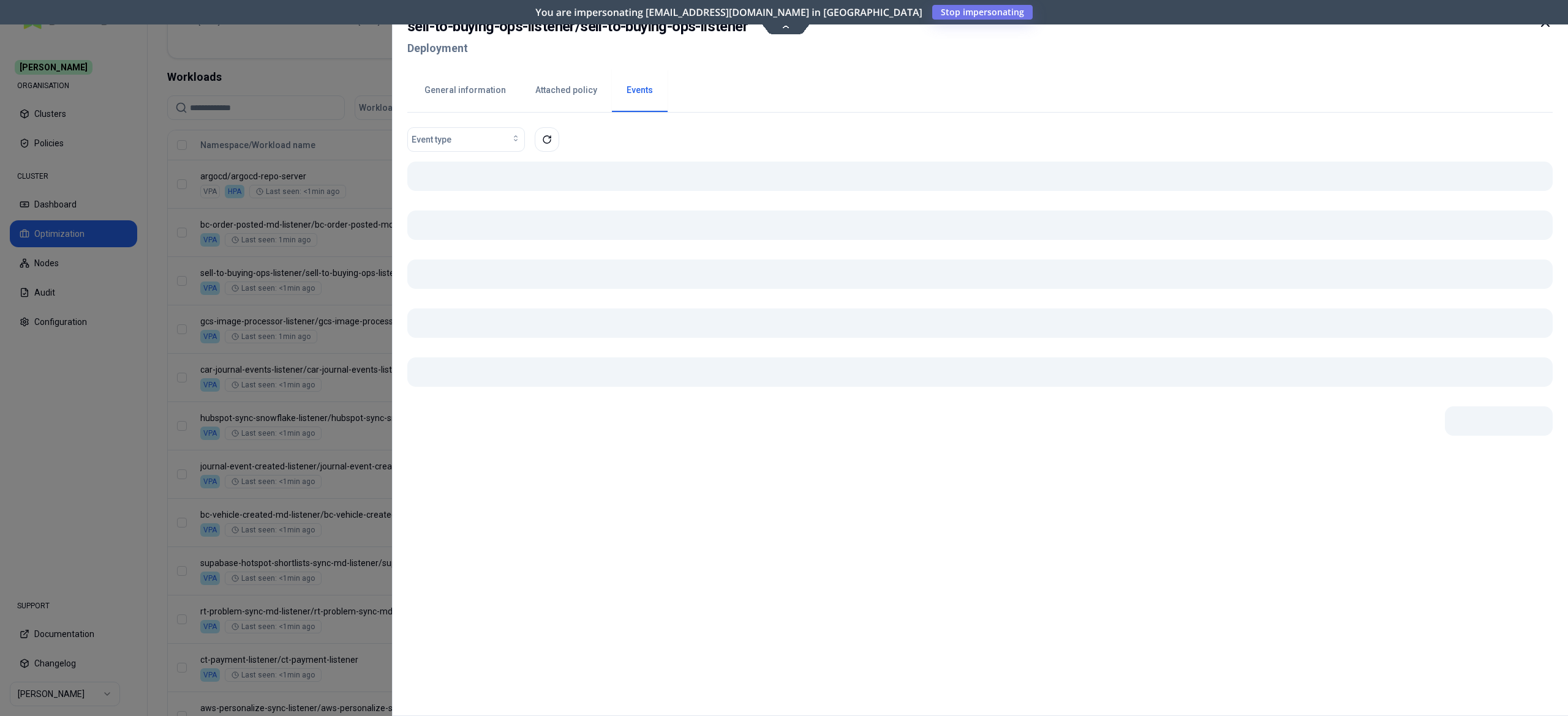
scroll to position [0, 0]
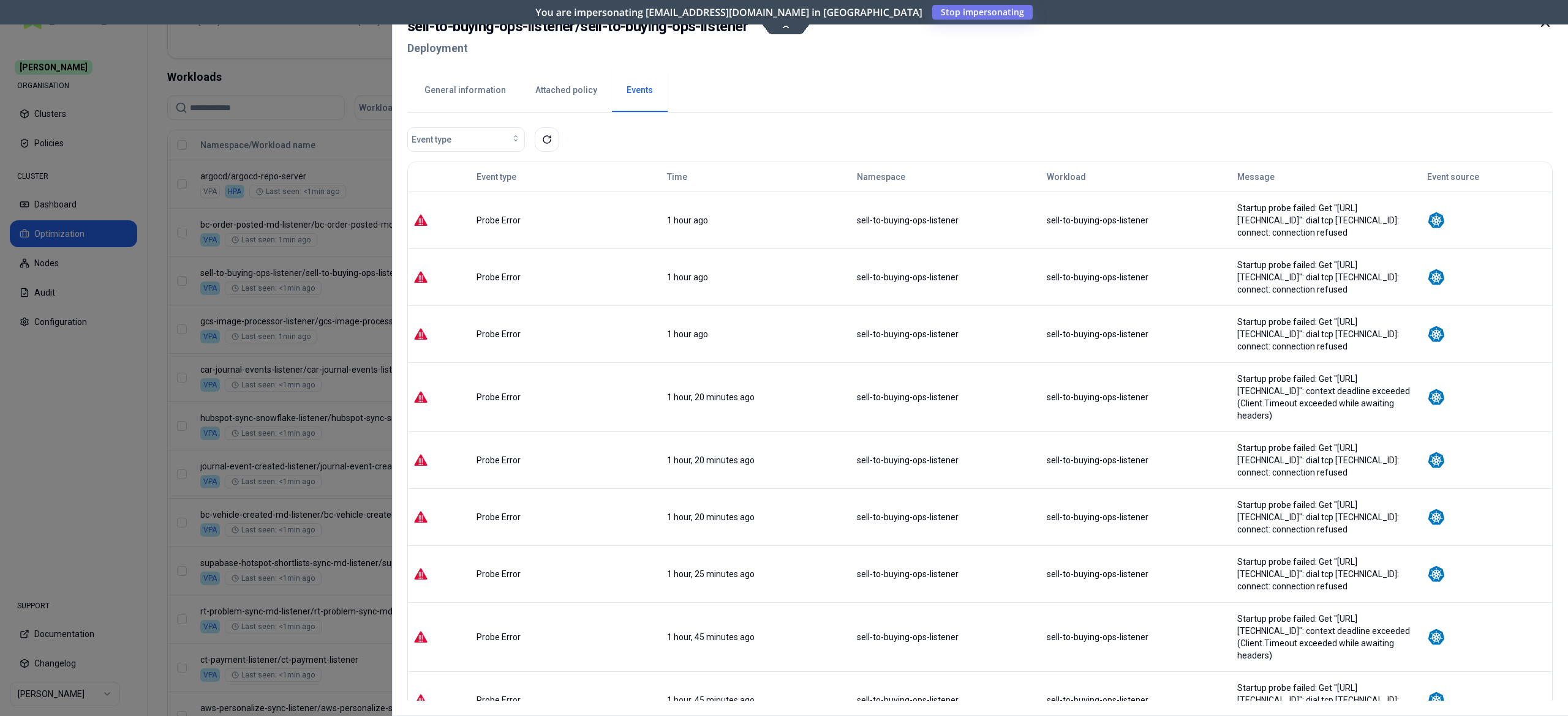
click at [321, 83] on div at bounding box center [784, 358] width 1568 height 716
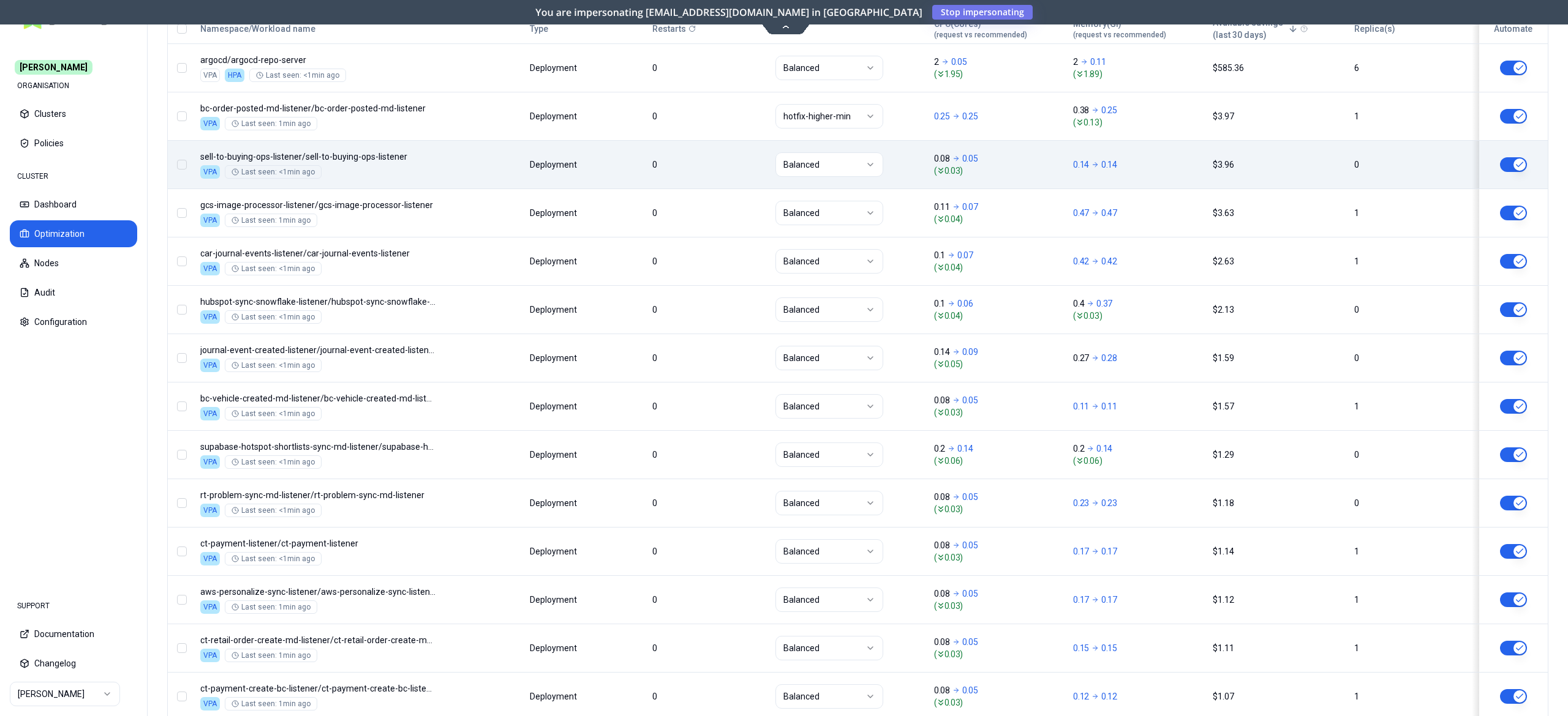
scroll to position [515, 0]
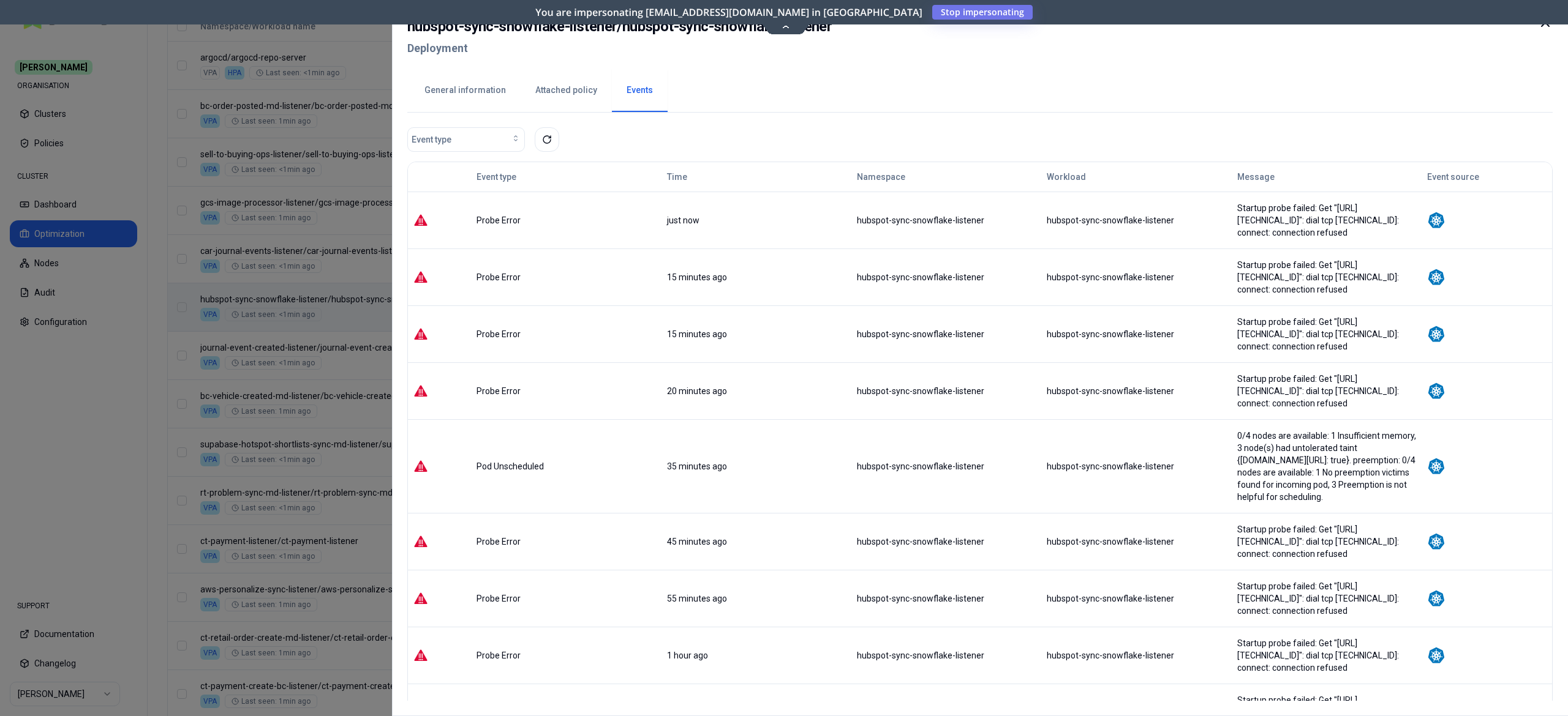
click at [271, 330] on div at bounding box center [784, 358] width 1568 height 716
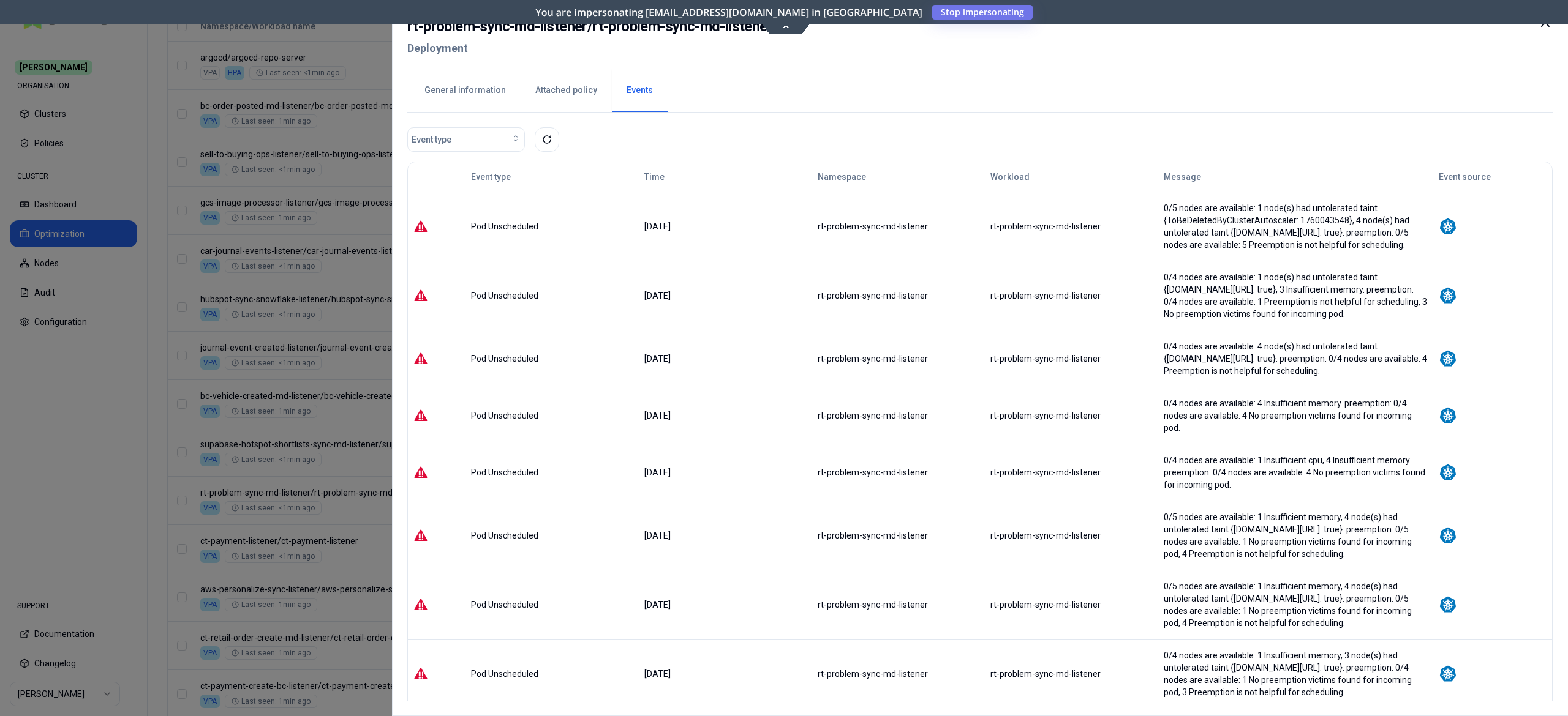
click at [283, 362] on div at bounding box center [784, 358] width 1568 height 716
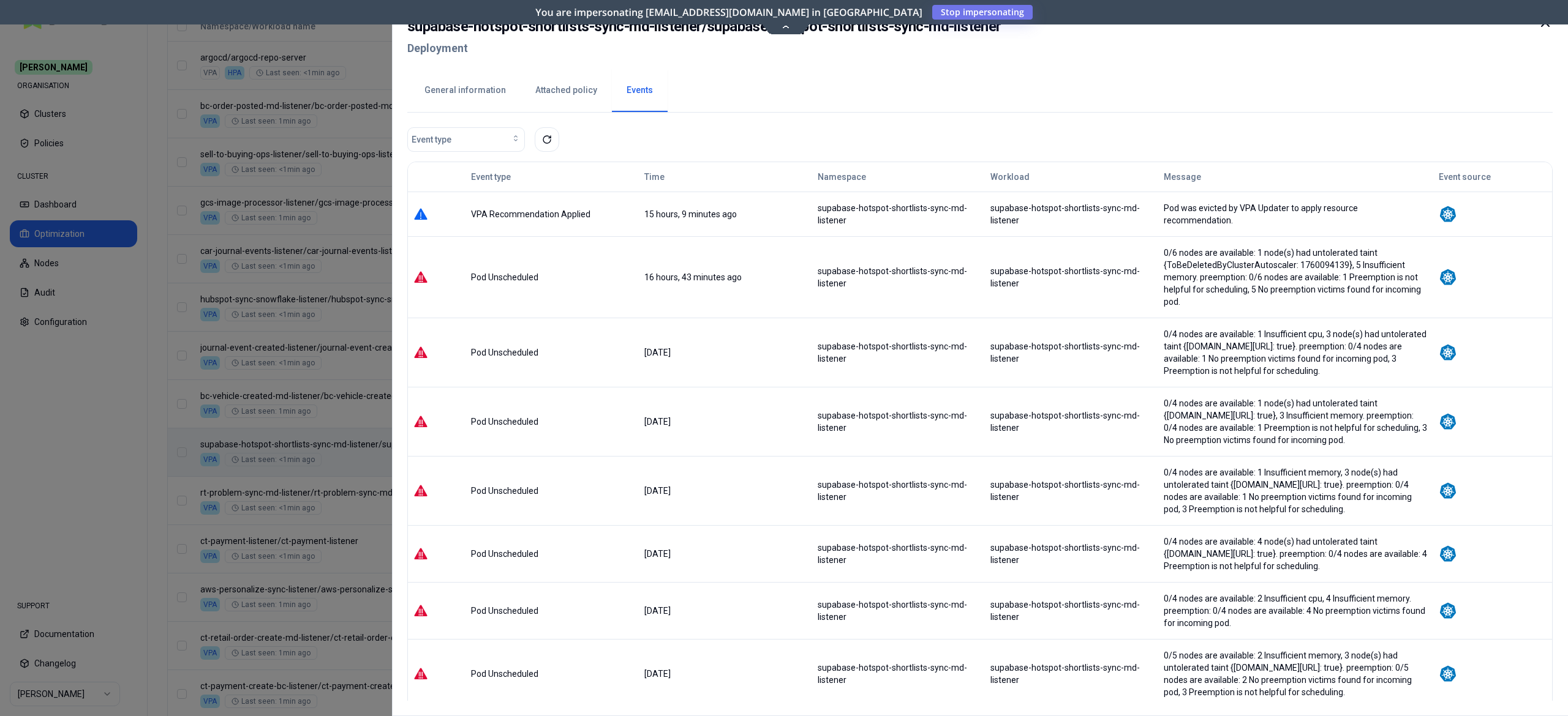
click at [368, 460] on div at bounding box center [784, 358] width 1568 height 716
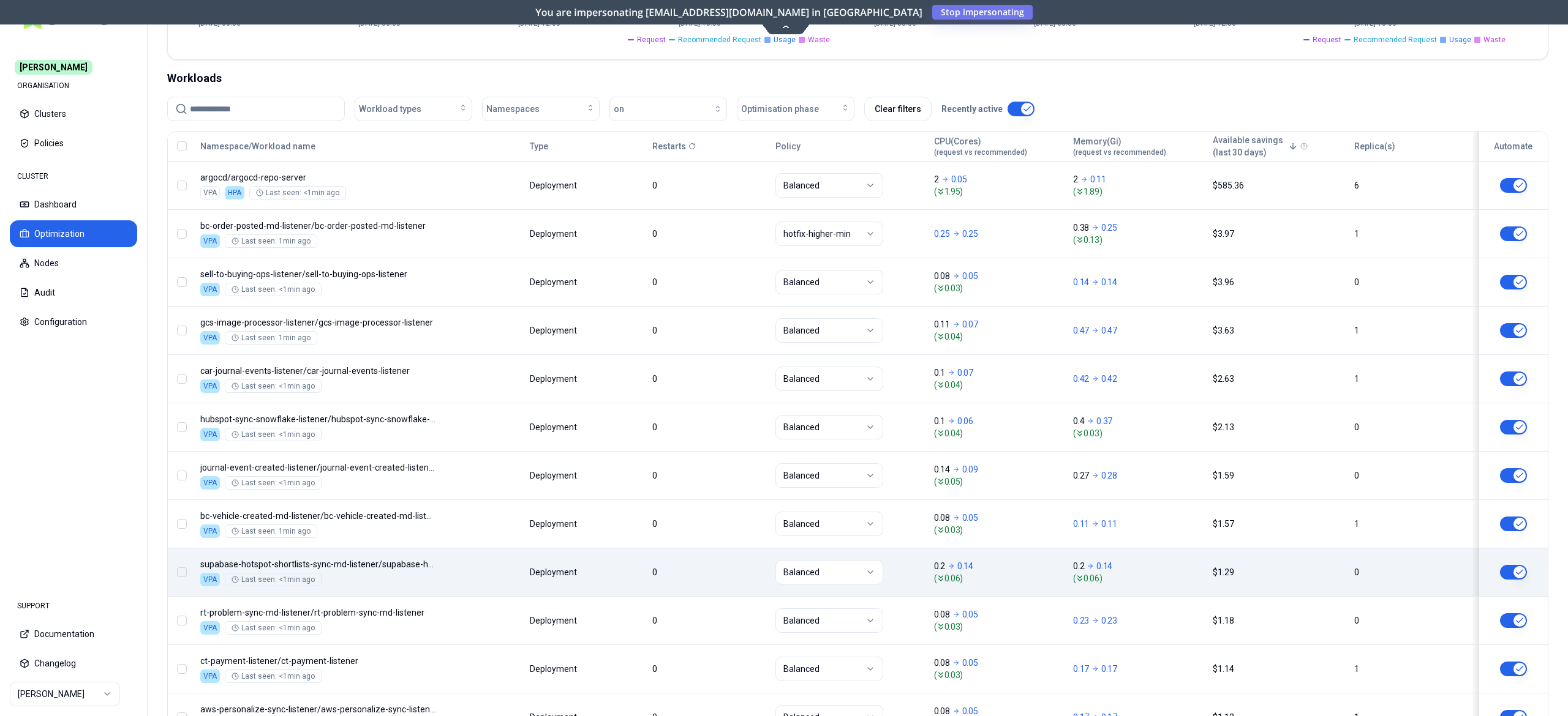
scroll to position [386, 0]
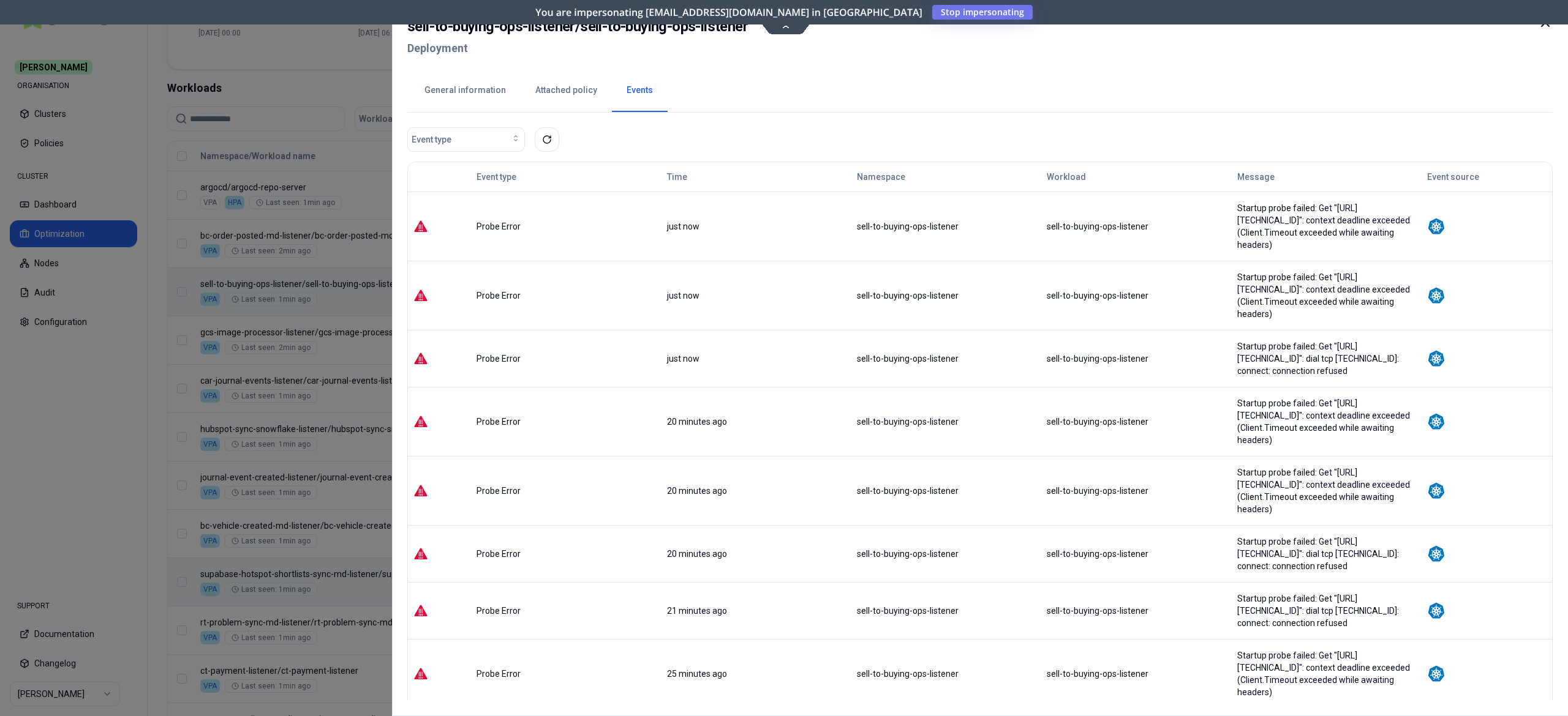
click at [334, 294] on div at bounding box center [784, 358] width 1568 height 716
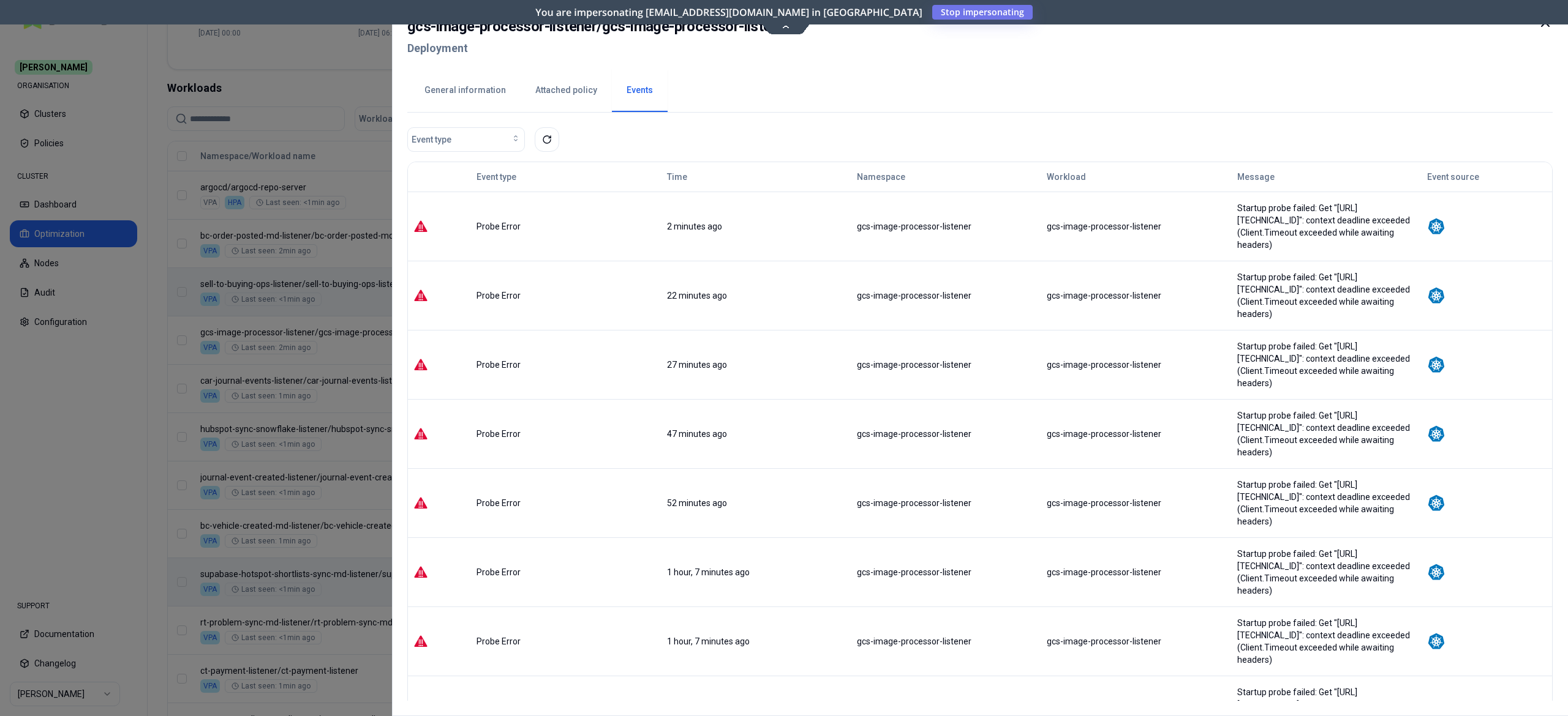
click at [344, 341] on div at bounding box center [784, 358] width 1568 height 716
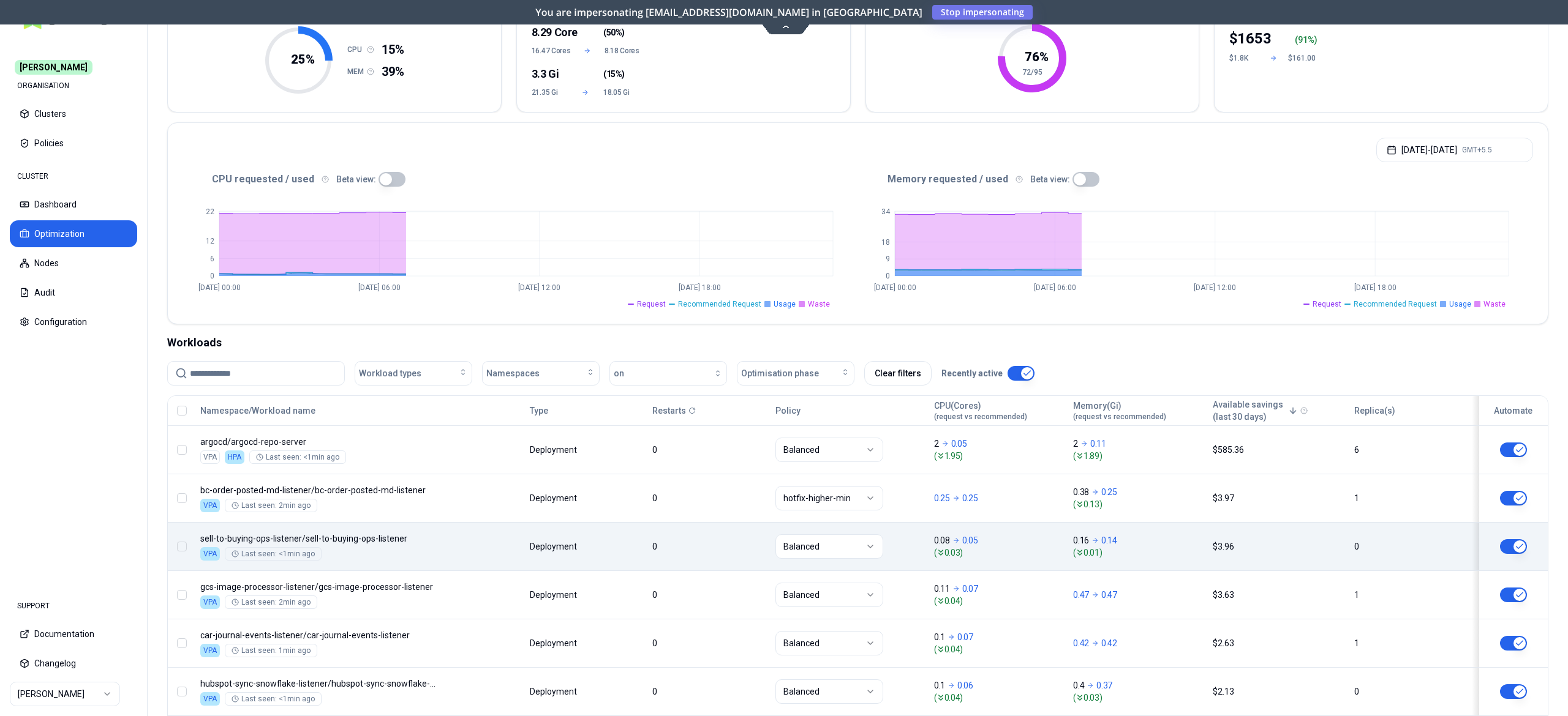
scroll to position [127, 0]
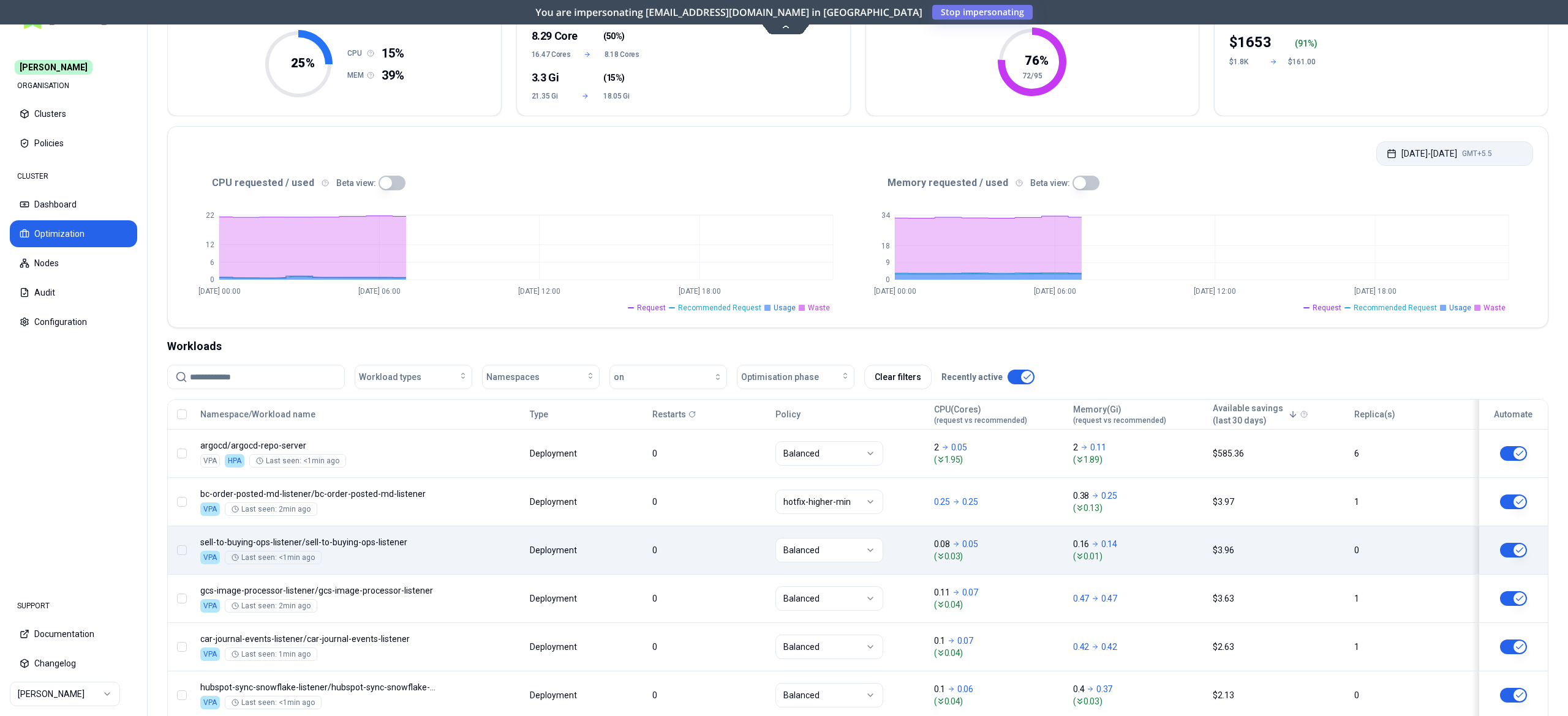
click at [1413, 155] on button "[DATE] - [DATE] GMT+5.5" at bounding box center [1455, 154] width 157 height 24
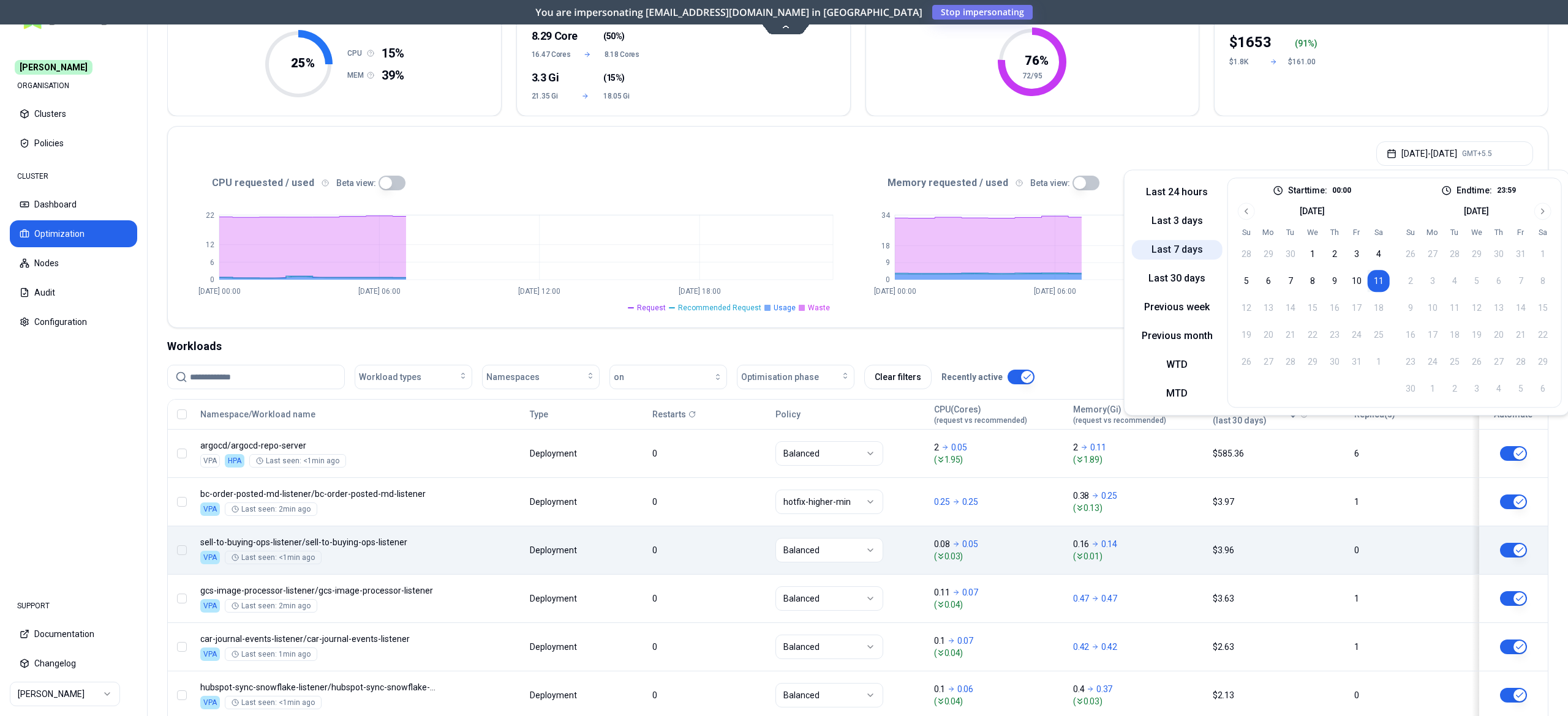
click at [1157, 249] on button "Last 7 days" at bounding box center [1178, 250] width 91 height 19
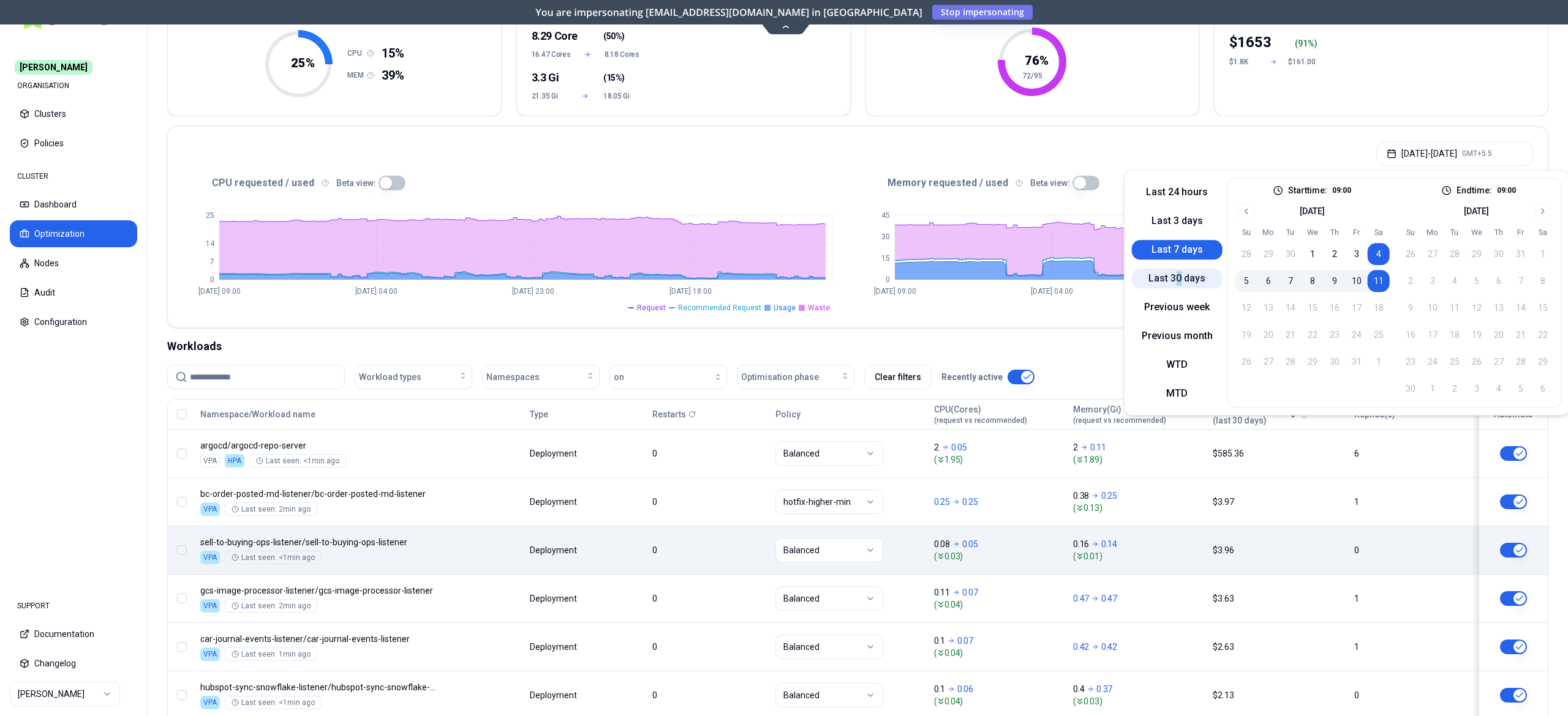
click at [1182, 286] on div "Last 24 hours Last 3 days Last 7 days Last 30 days Previous week Previous month…" at bounding box center [1178, 292] width 91 height 231
click at [1182, 286] on button "Last 30 days" at bounding box center [1178, 278] width 91 height 19
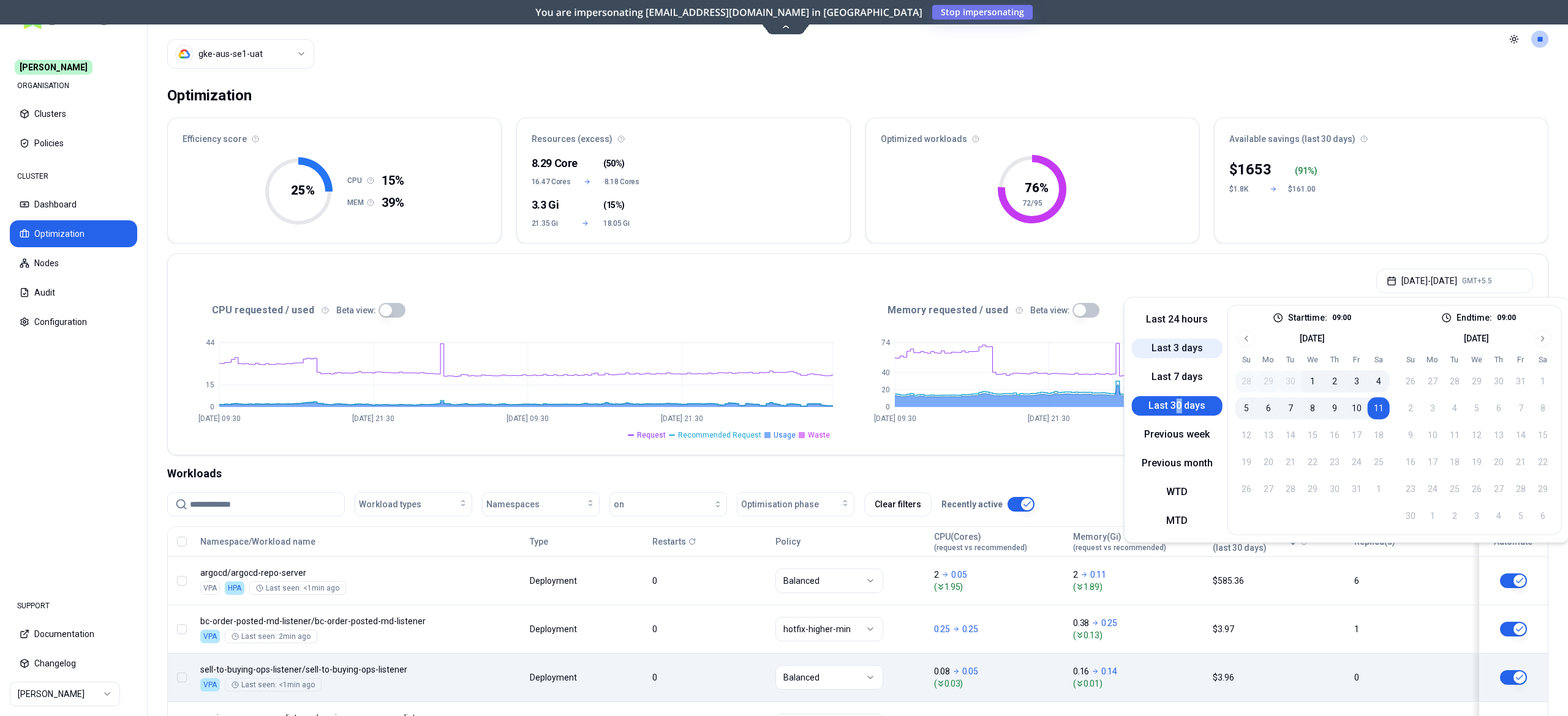
click at [1166, 350] on button "Last 3 days" at bounding box center [1178, 349] width 91 height 19
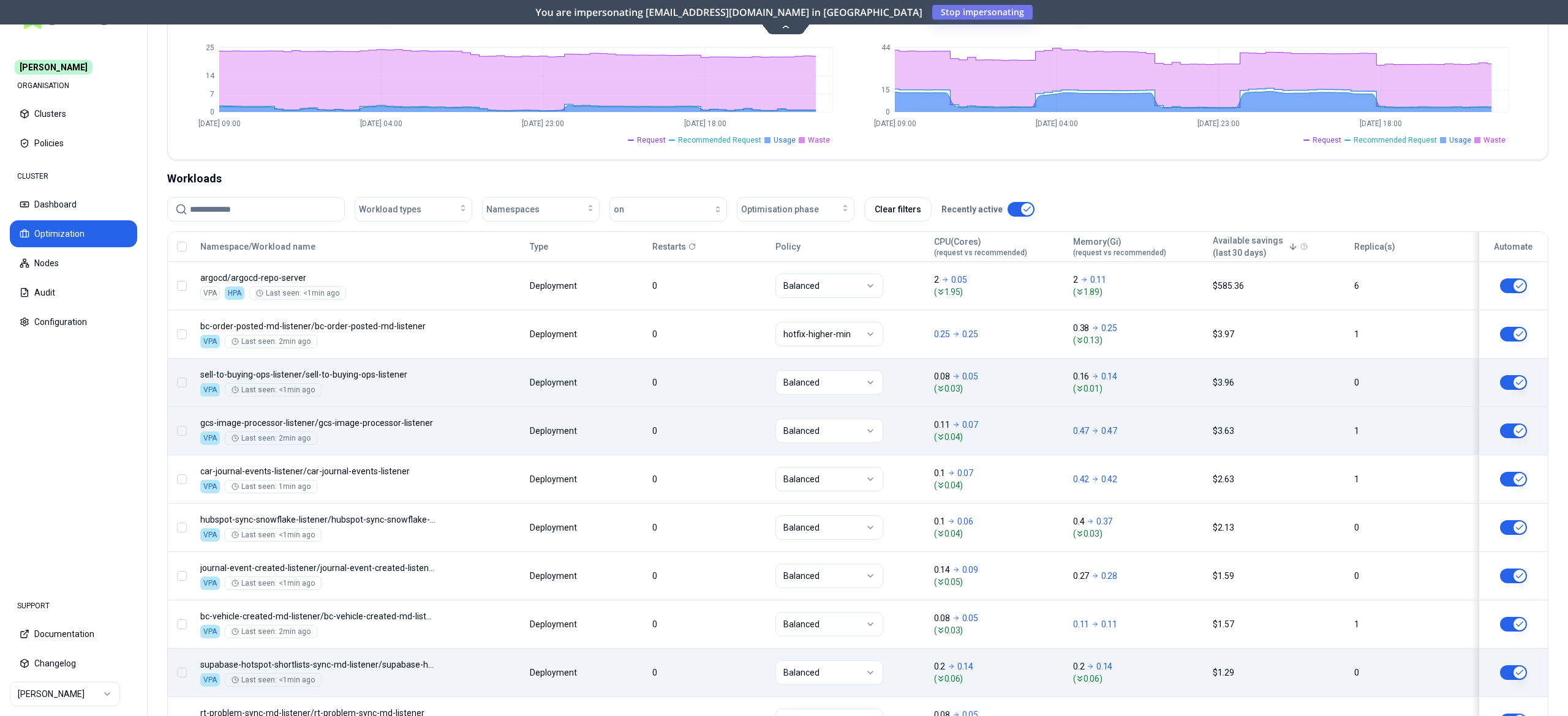
scroll to position [417, 0]
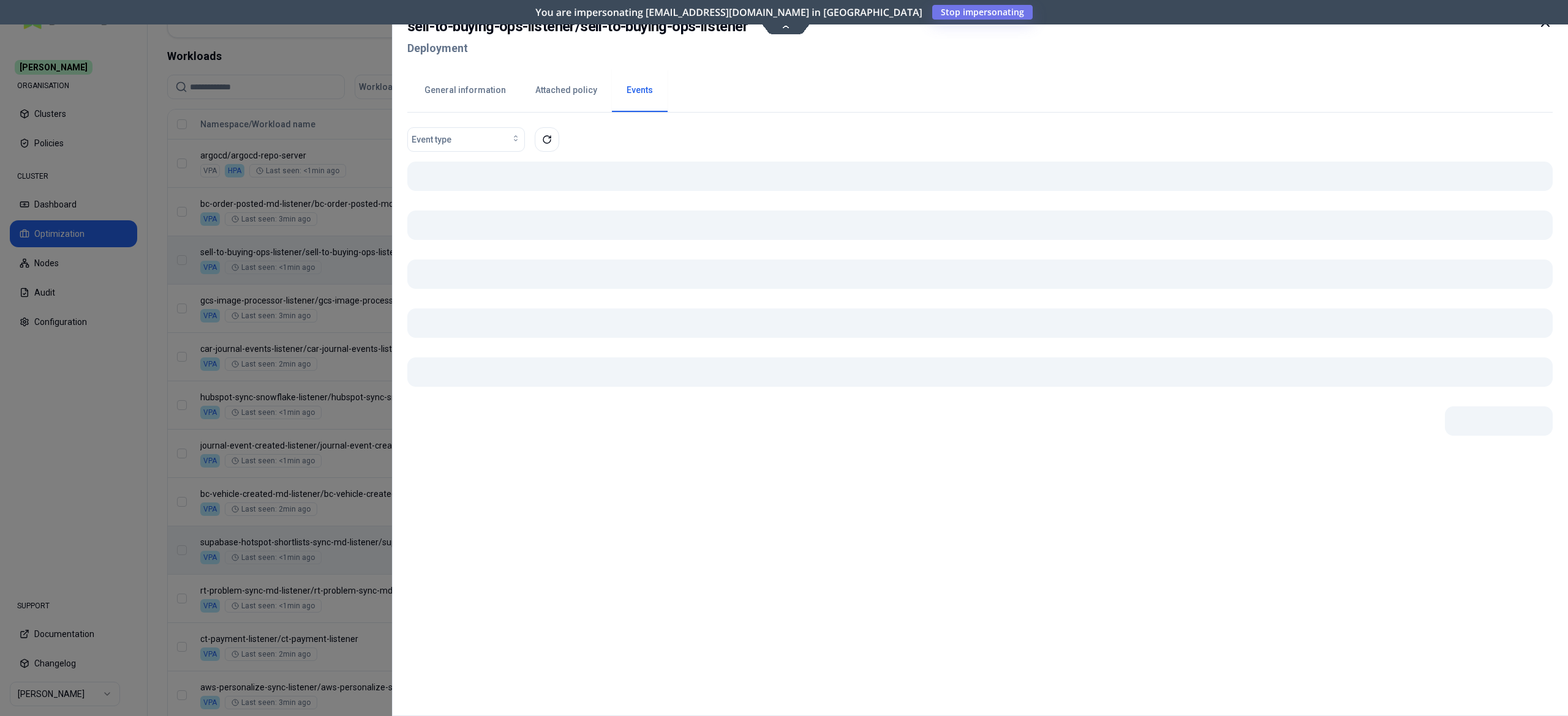
click at [696, 269] on body "[PERSON_NAME] ORGANISATION Clusters Policies CLUSTER Dashboard Optimization Nod…" at bounding box center [784, 358] width 1568 height 716
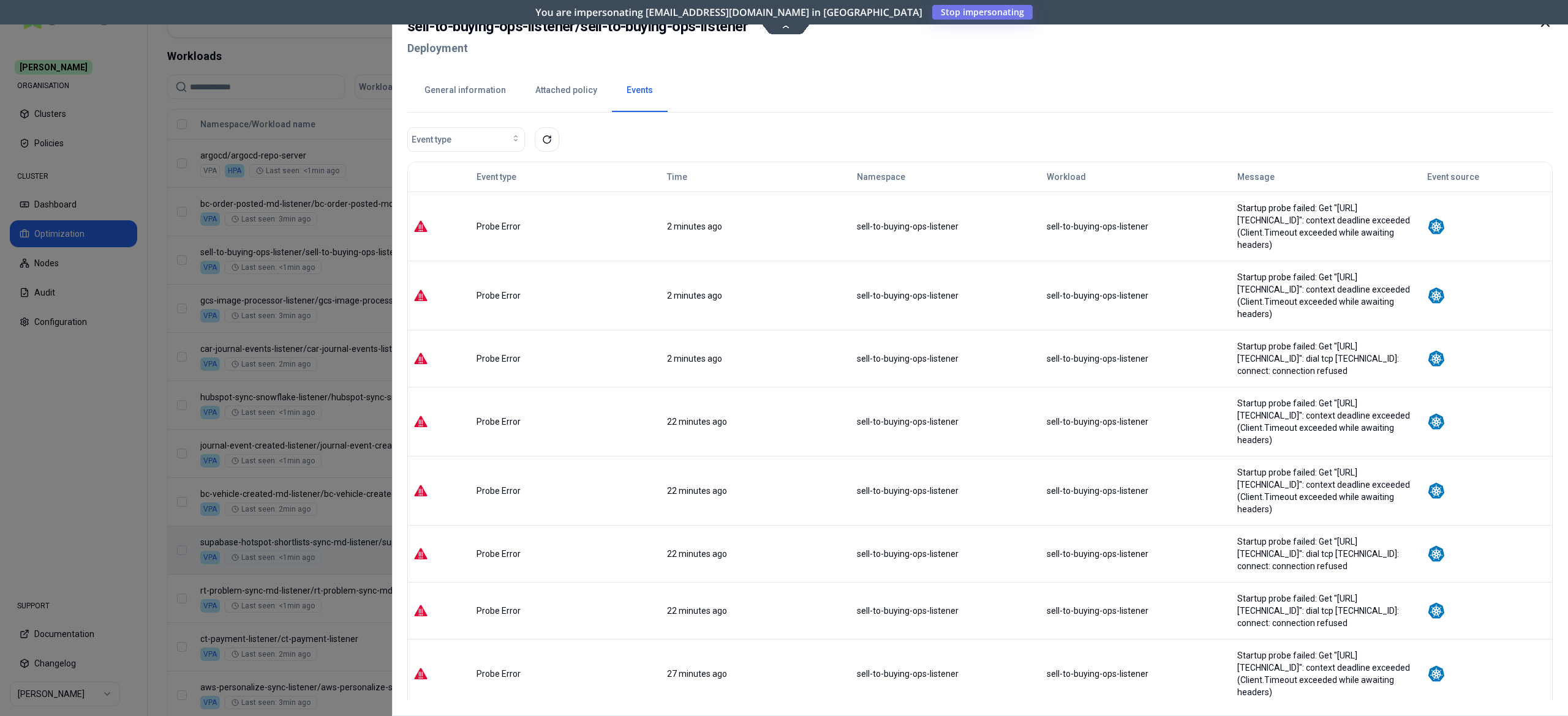
click at [1548, 23] on icon at bounding box center [1545, 23] width 15 height 15
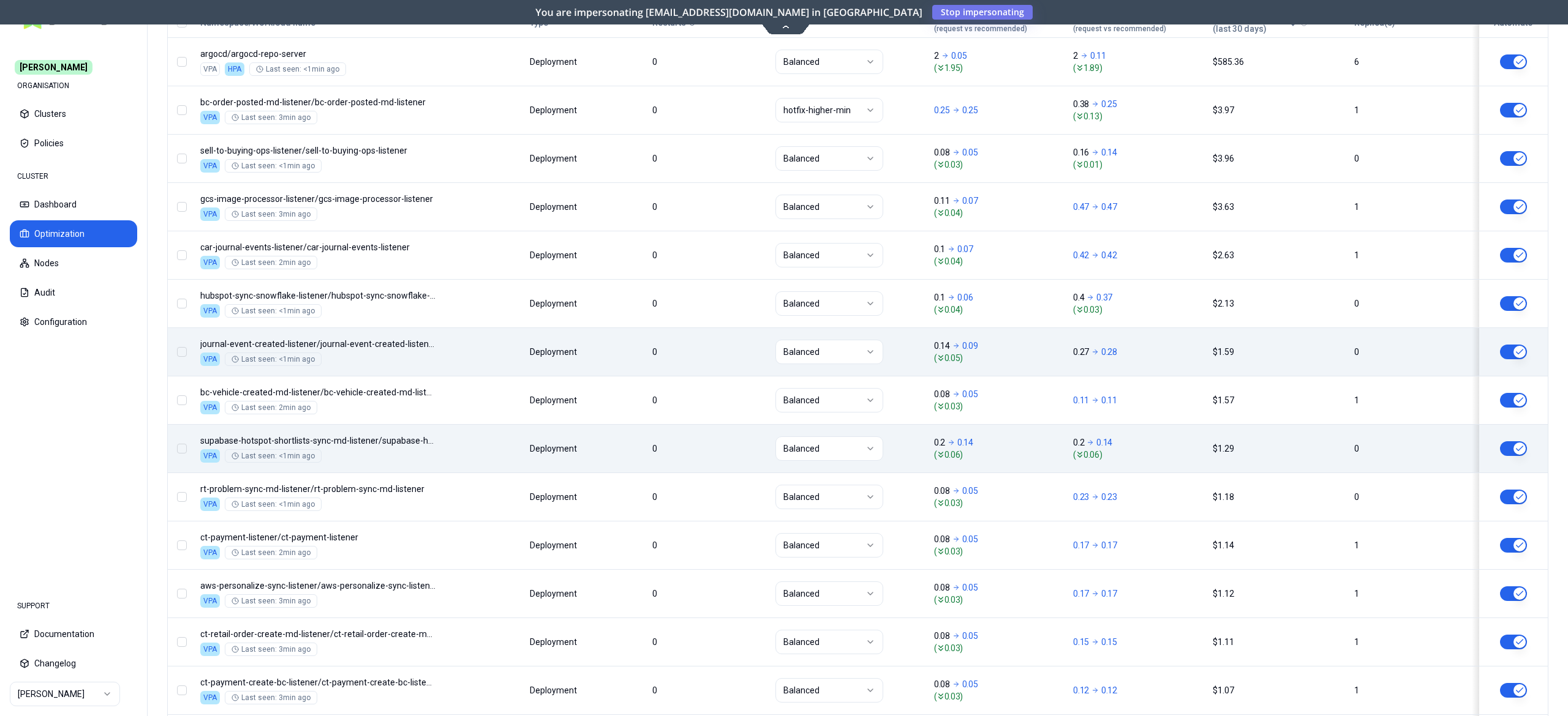
scroll to position [396, 0]
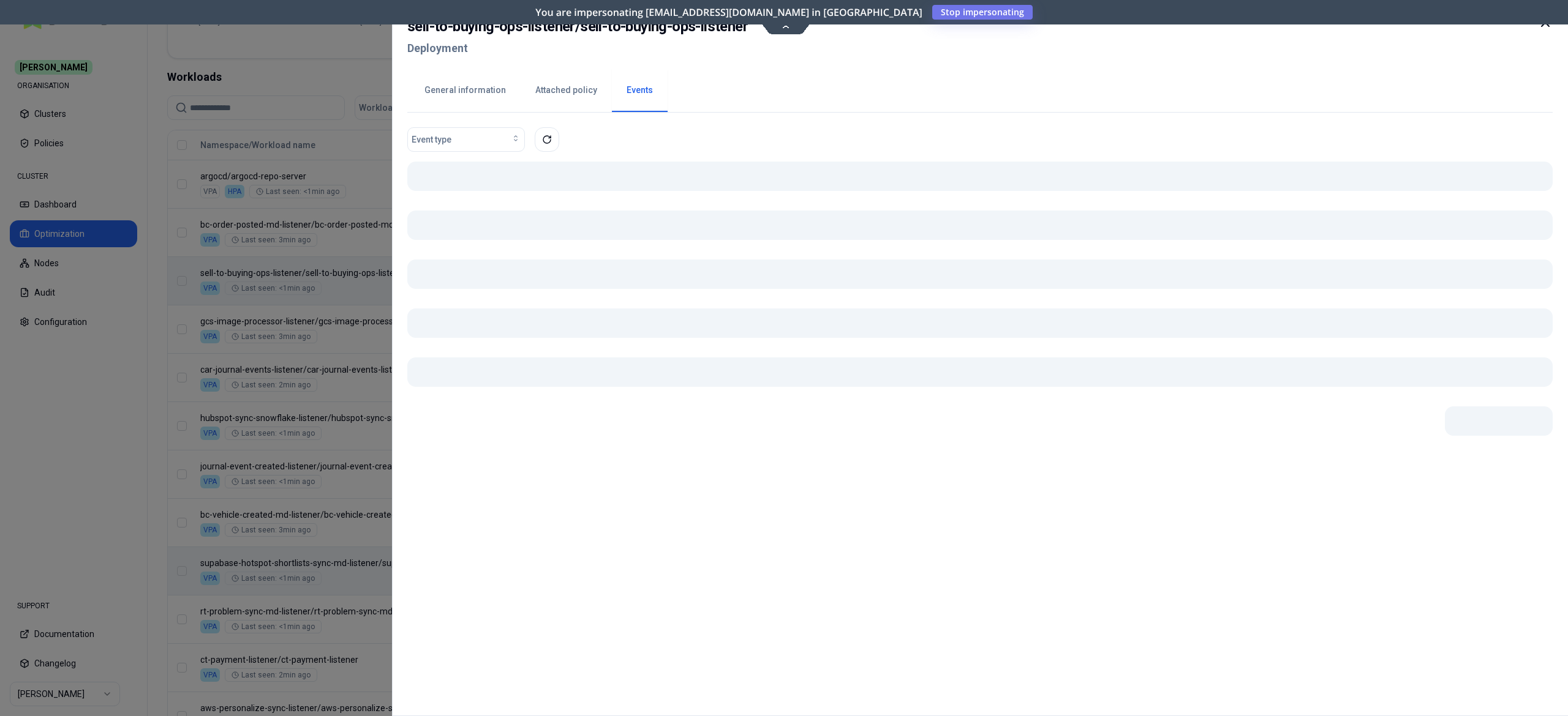
click at [638, 273] on body "[PERSON_NAME] ORGANISATION Clusters Policies CLUSTER Dashboard Optimization Nod…" at bounding box center [784, 358] width 1568 height 716
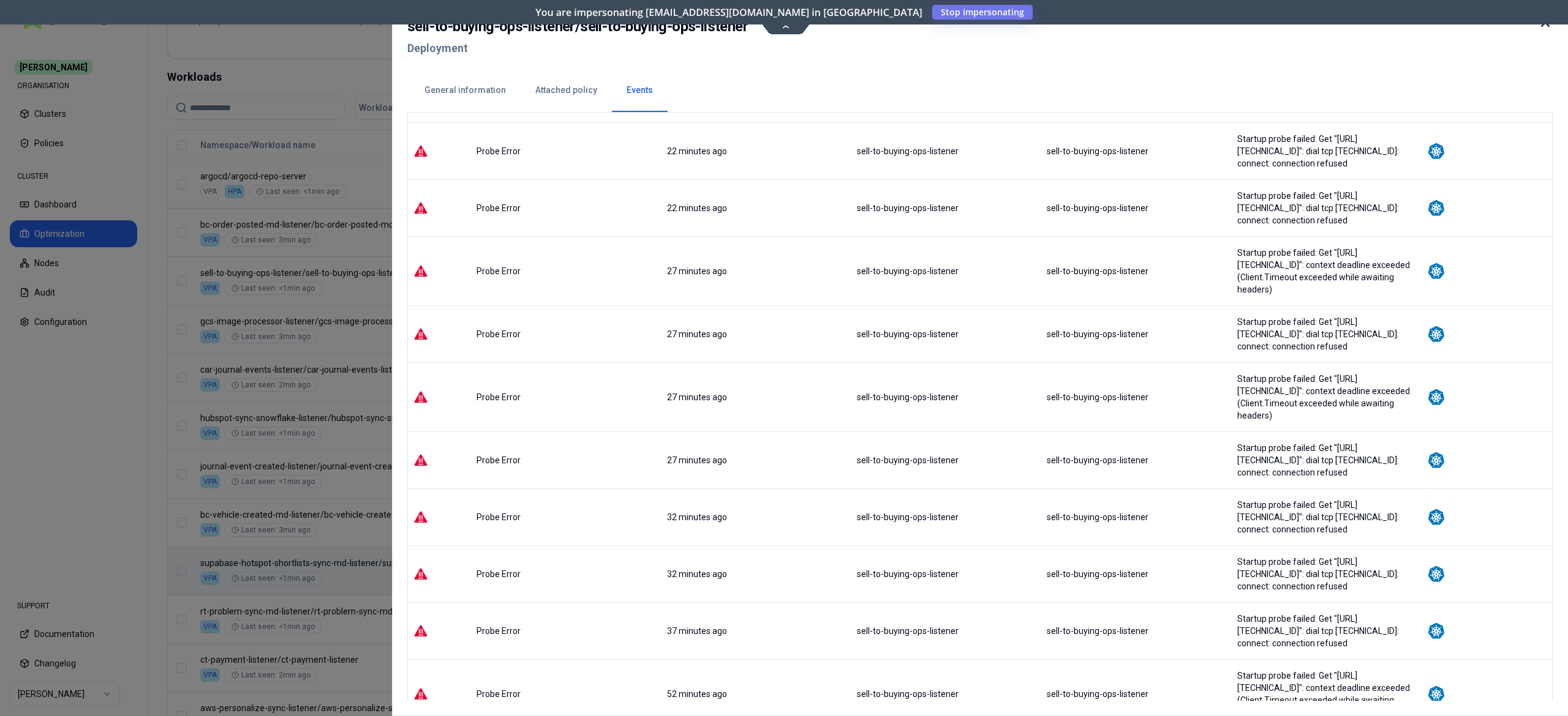
scroll to position [434, 0]
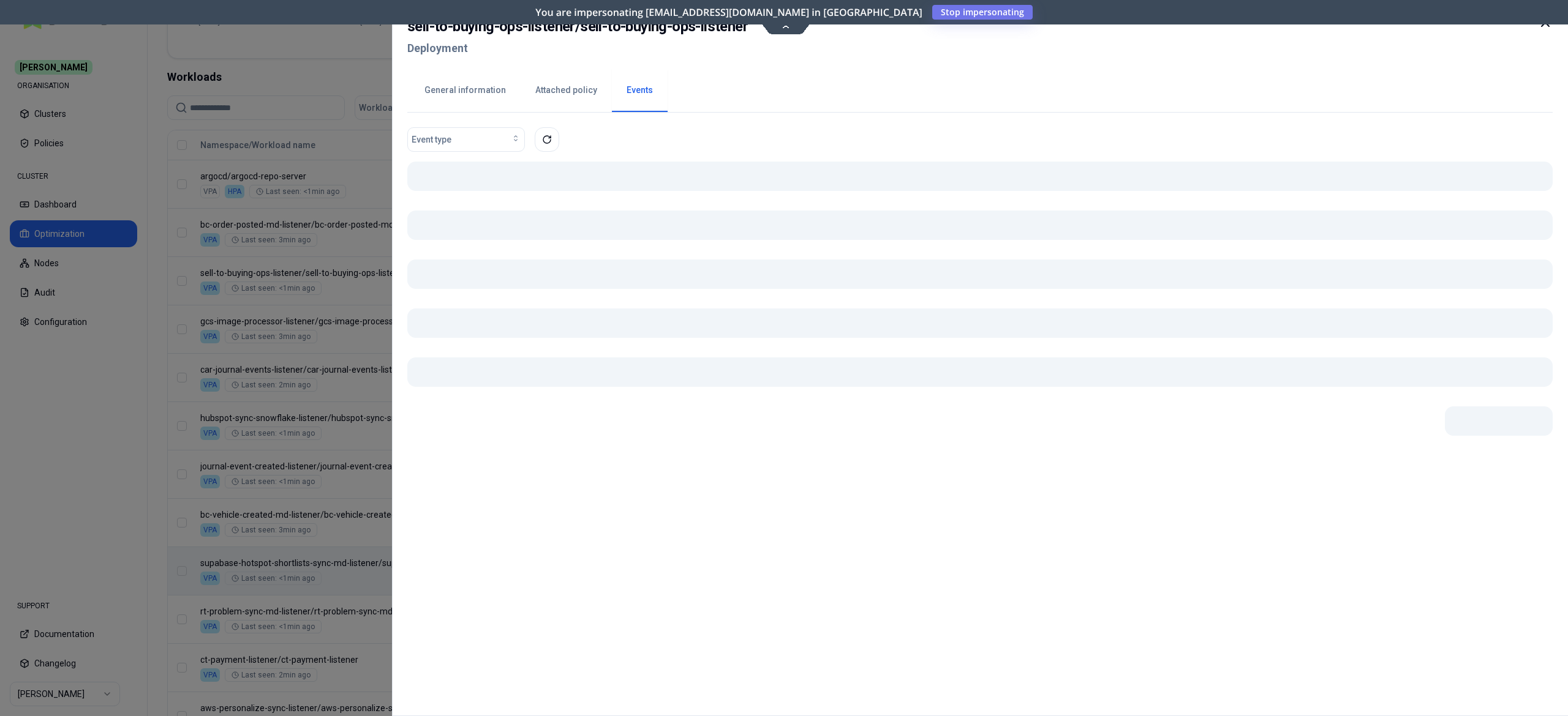
scroll to position [0, 0]
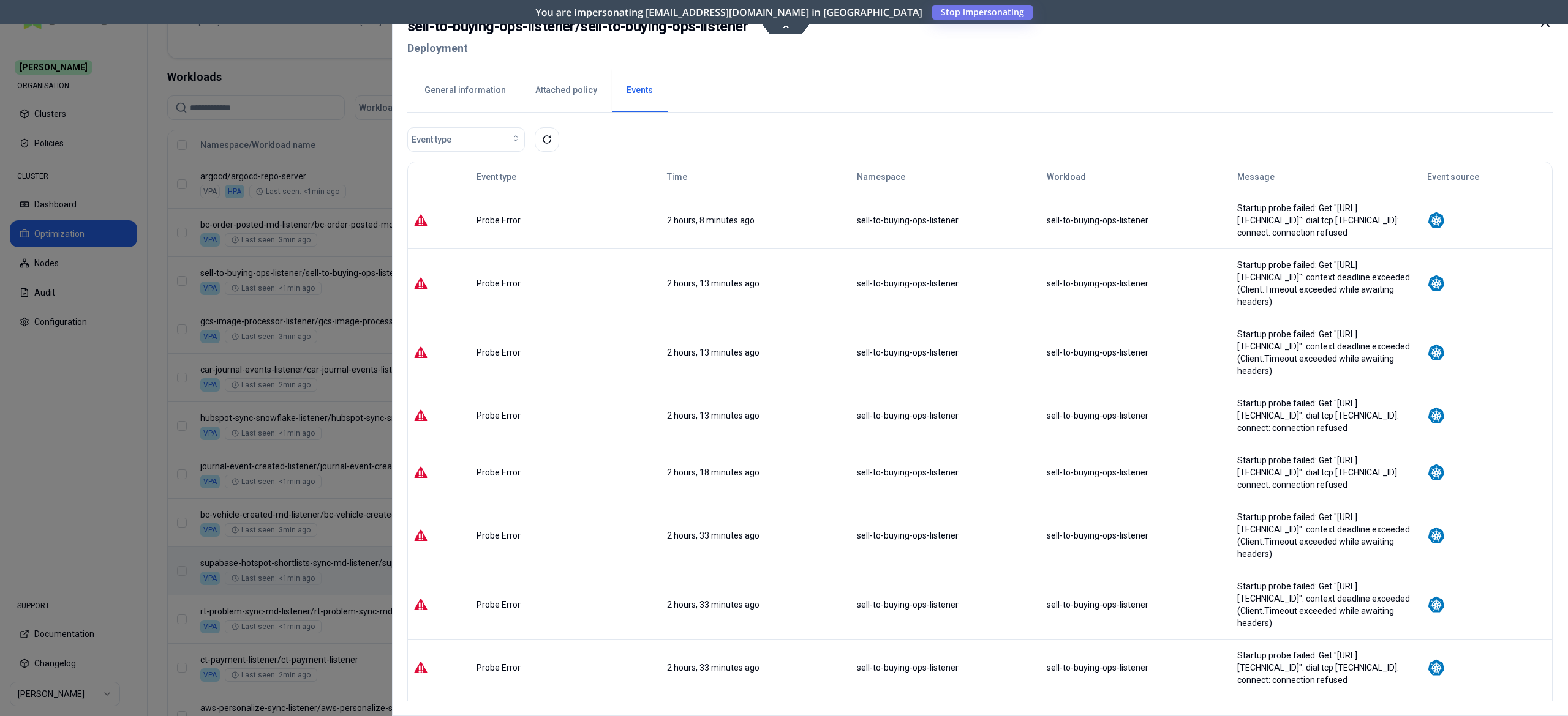
click at [1545, 24] on icon at bounding box center [1545, 22] width 7 height 7
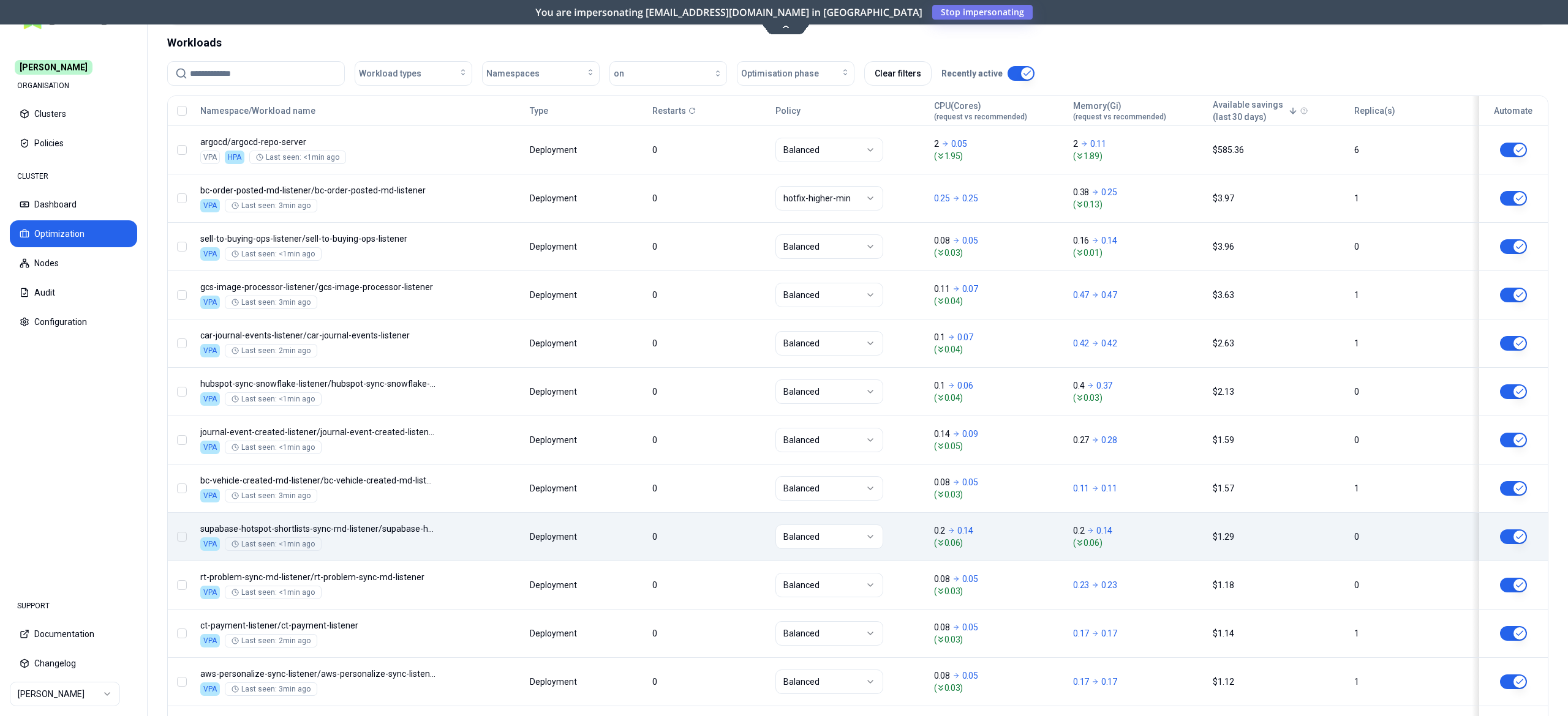
scroll to position [396, 0]
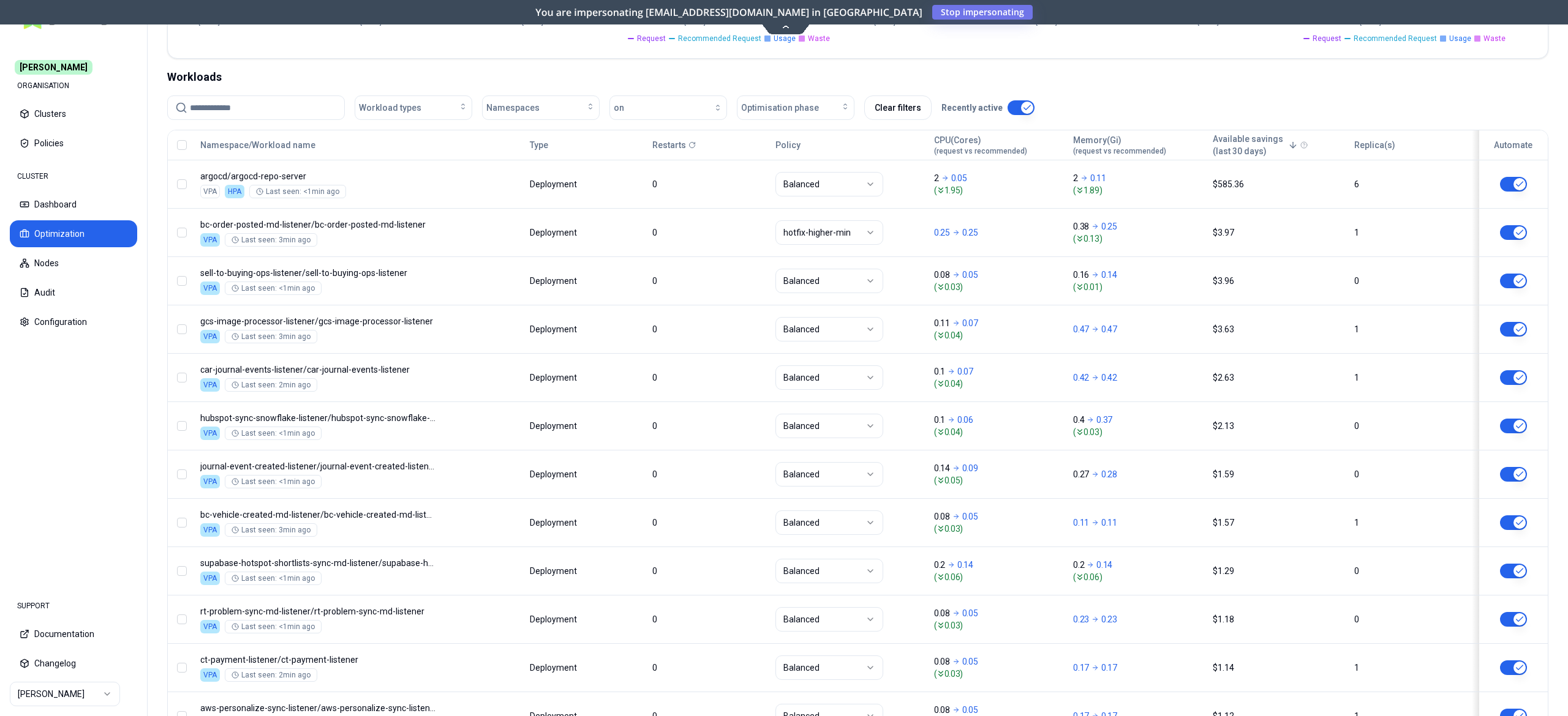
click at [446, 283] on body "[PERSON_NAME] ORGANISATION Clusters Policies CLUSTER Dashboard Optimization Nod…" at bounding box center [784, 358] width 1568 height 716
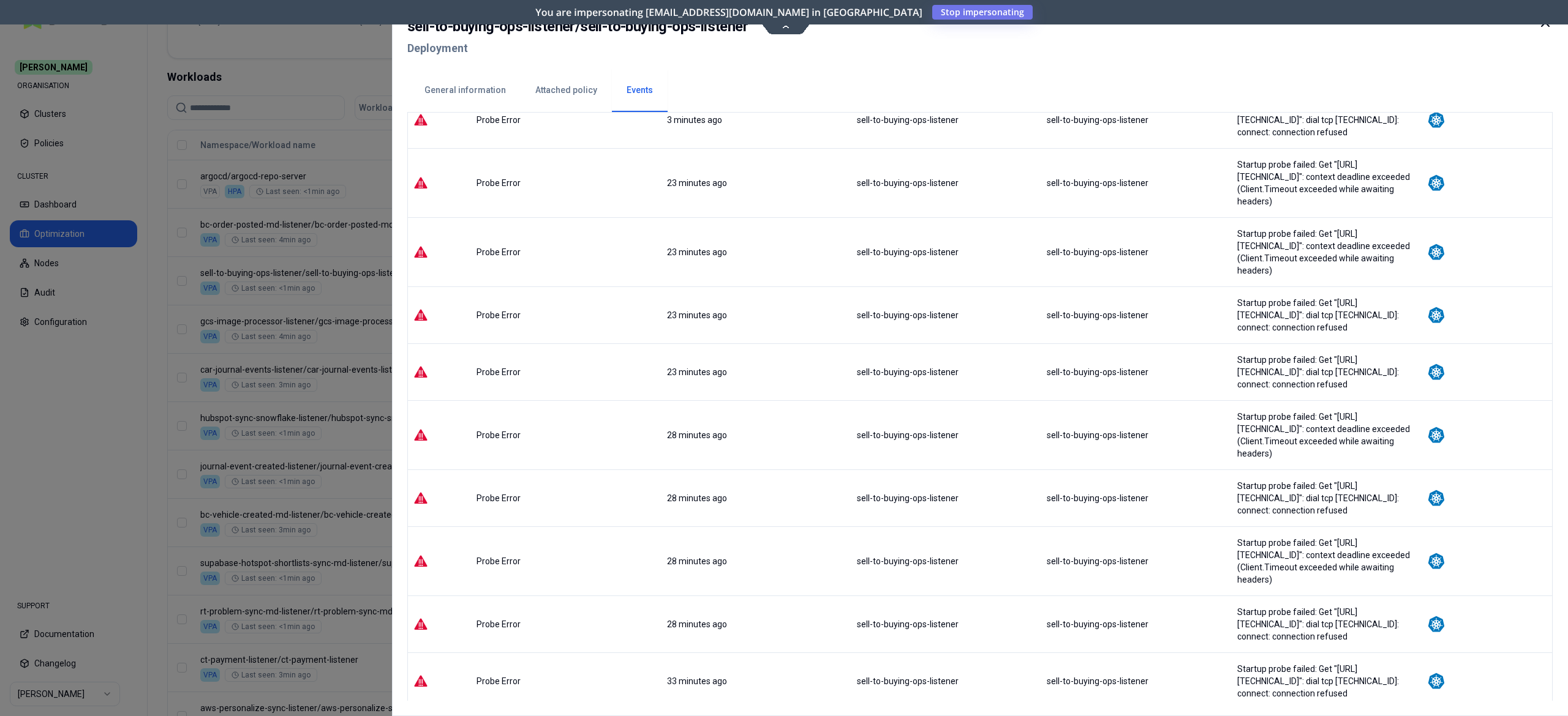
scroll to position [245, 0]
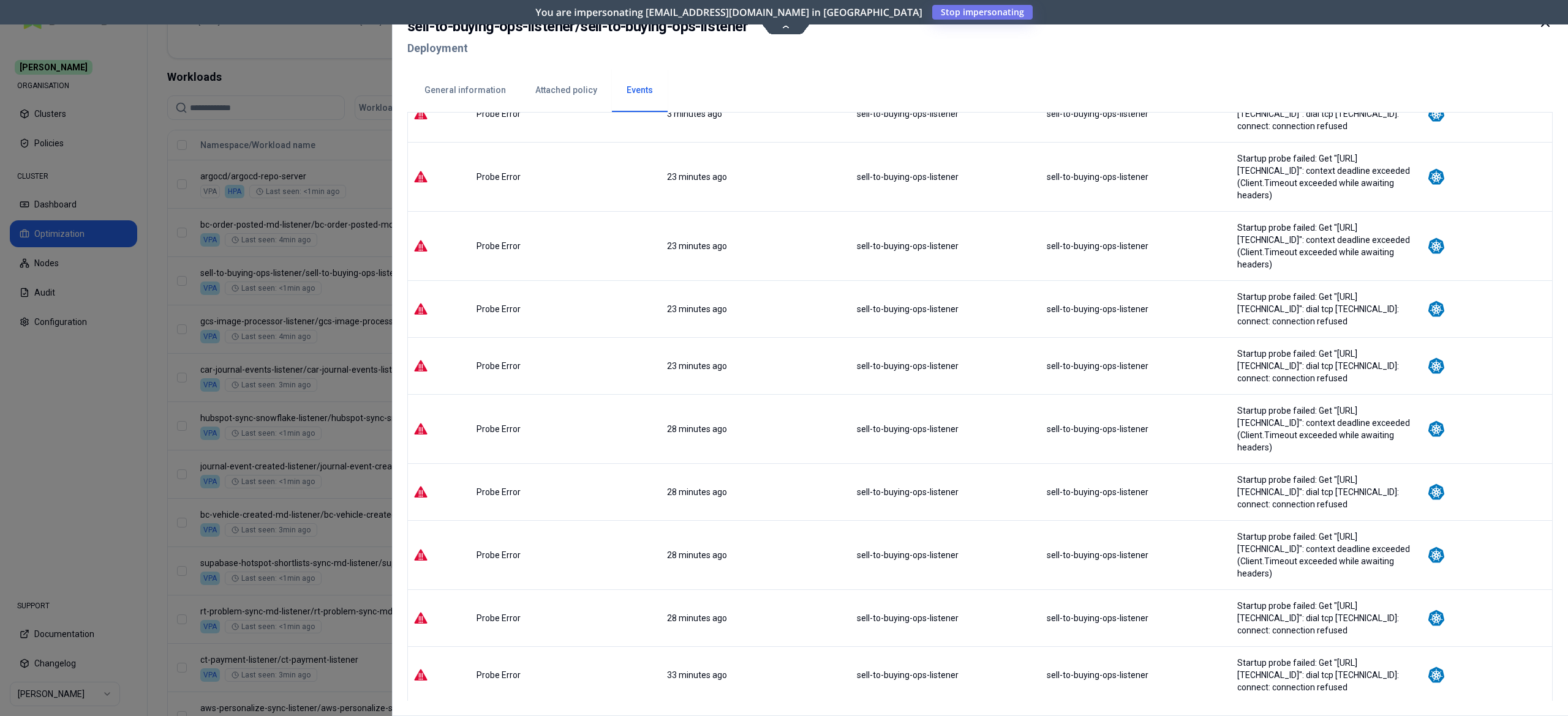
click at [373, 286] on div at bounding box center [784, 358] width 1568 height 716
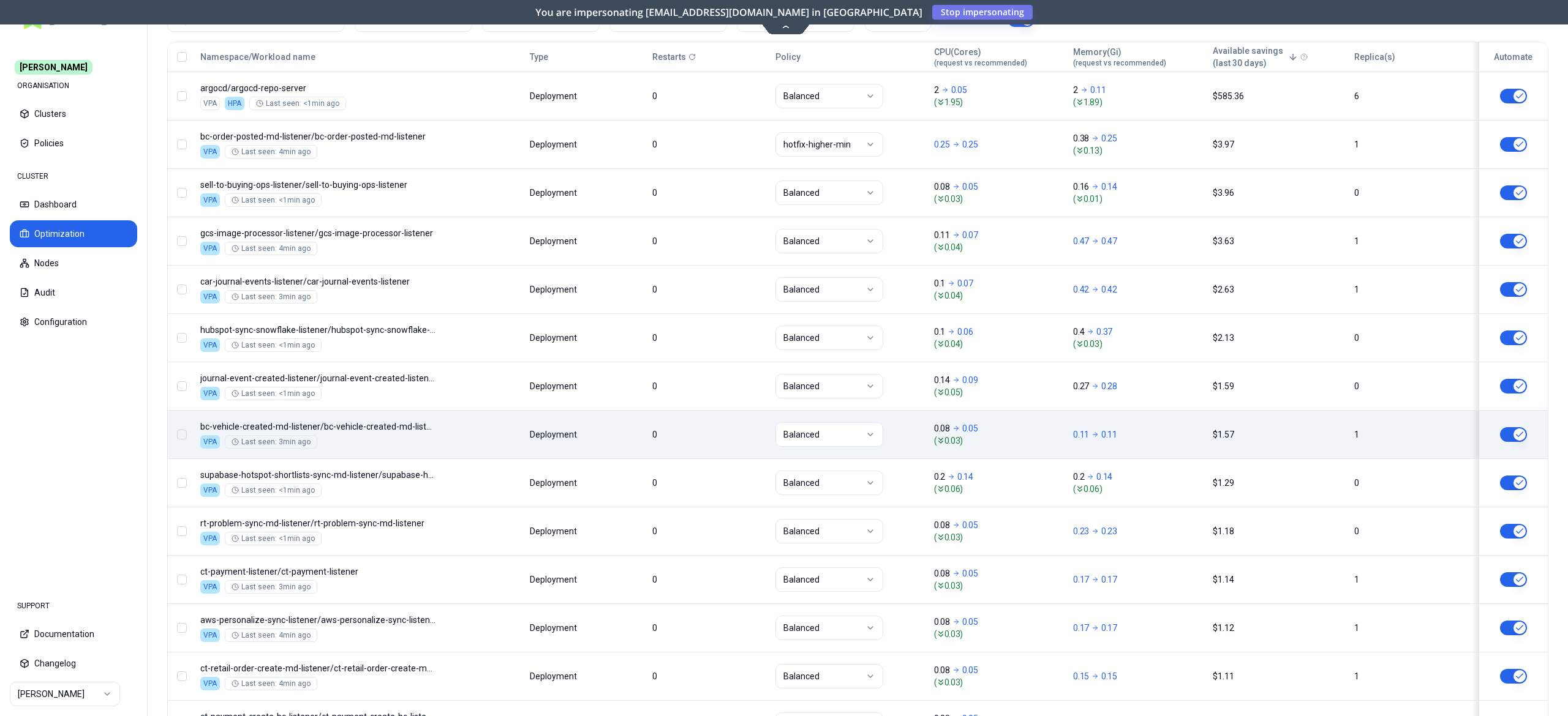
scroll to position [519, 0]
